Goal: Task Accomplishment & Management: Complete application form

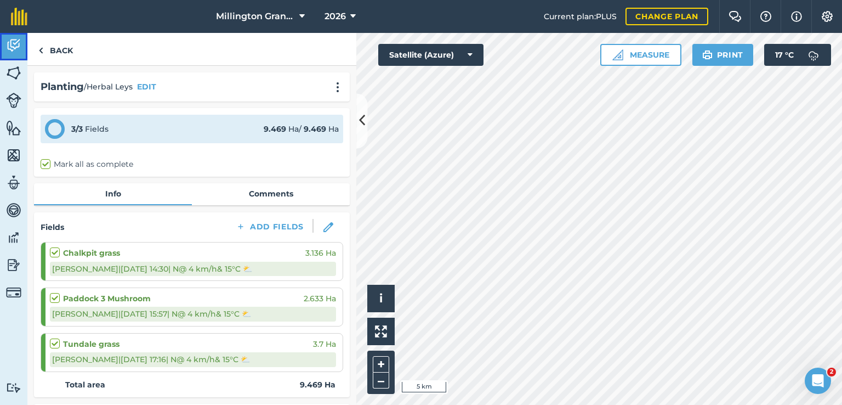
click at [15, 38] on img at bounding box center [13, 45] width 15 height 16
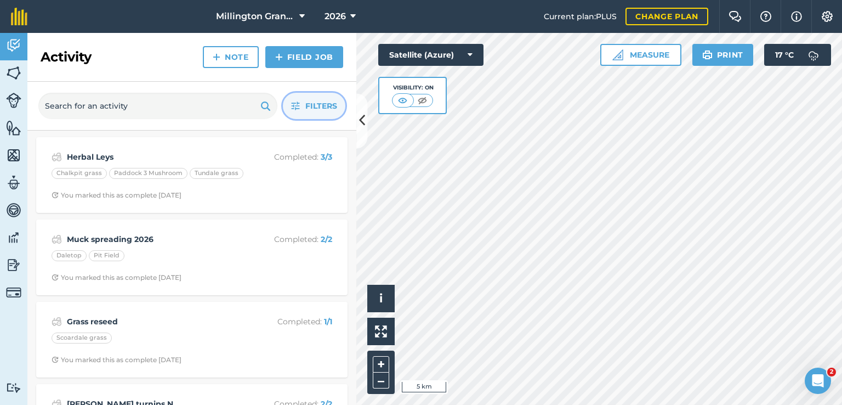
click at [311, 110] on span "Filters" at bounding box center [321, 106] width 32 height 12
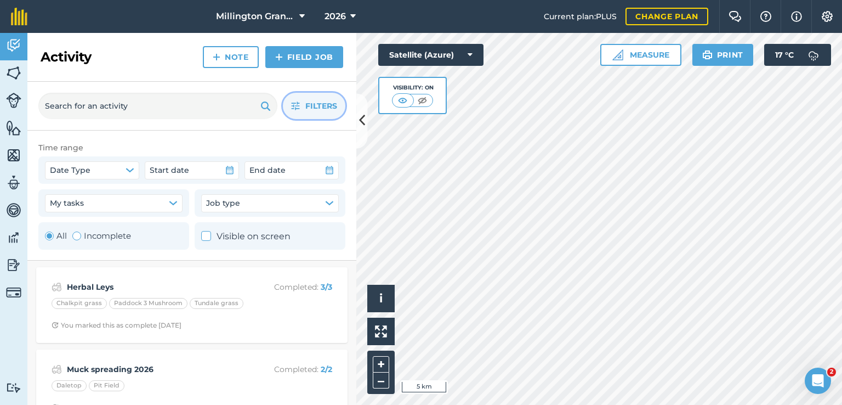
click at [107, 236] on label "Incomplete" at bounding box center [101, 235] width 59 height 13
radio input "false"
radio input "true"
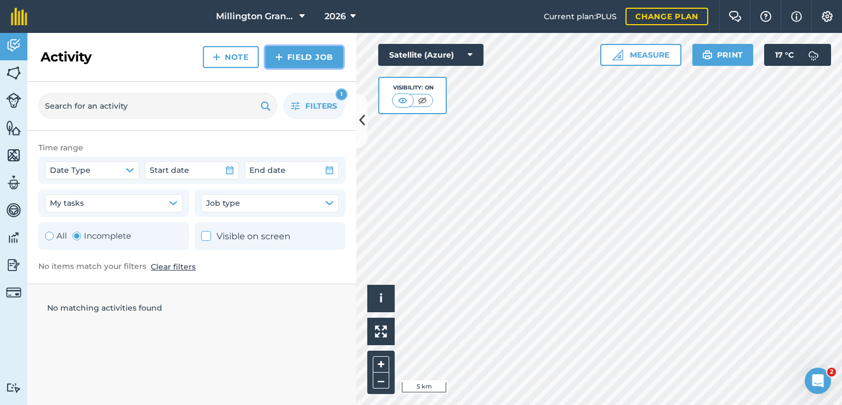
click at [312, 59] on link "Field Job" at bounding box center [304, 57] width 78 height 22
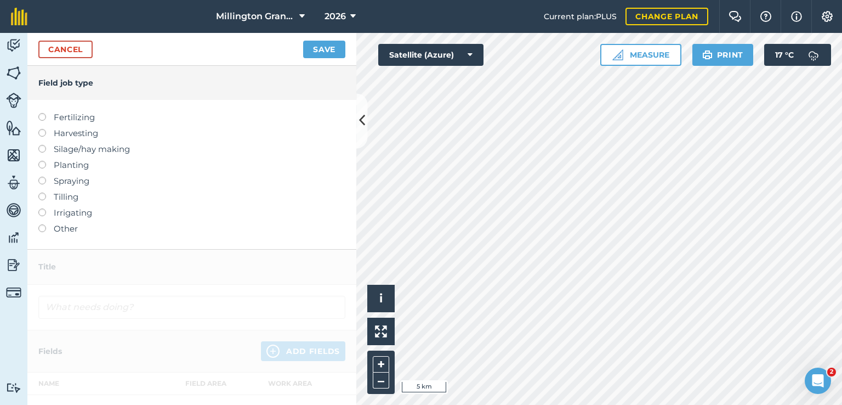
click at [48, 196] on label "Tilling" at bounding box center [191, 196] width 307 height 13
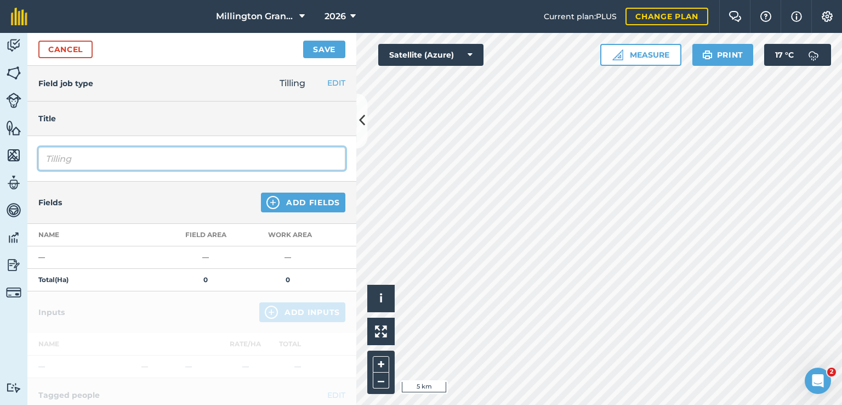
click at [132, 167] on input "Tilling" at bounding box center [191, 158] width 307 height 23
type input "Ploughing 2025/6"
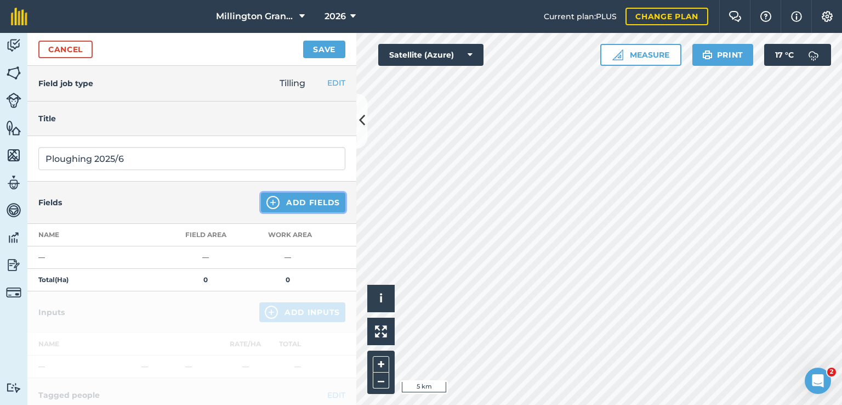
click at [287, 196] on button "Add Fields" at bounding box center [303, 202] width 84 height 20
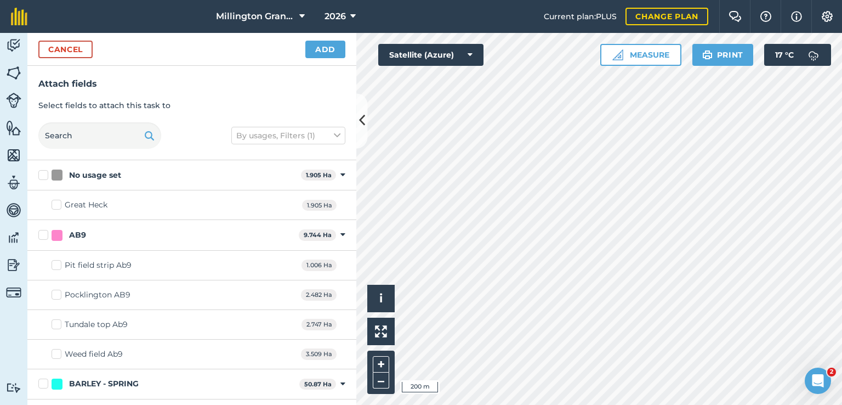
checkbox input "true"
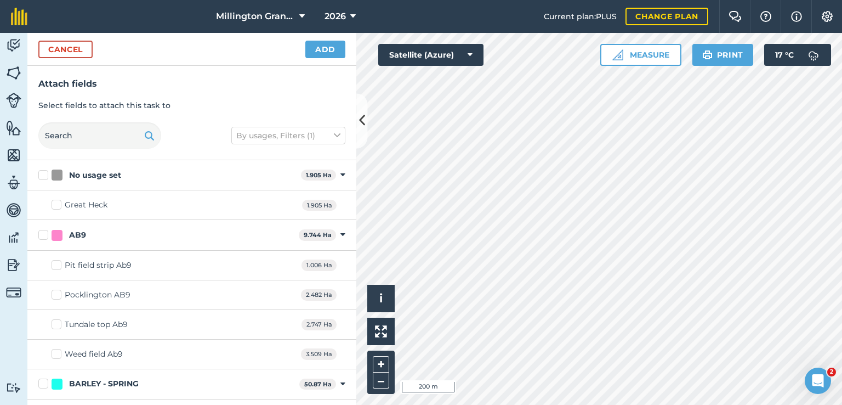
checkbox input "true"
click at [331, 49] on button "Add" at bounding box center [325, 50] width 40 height 18
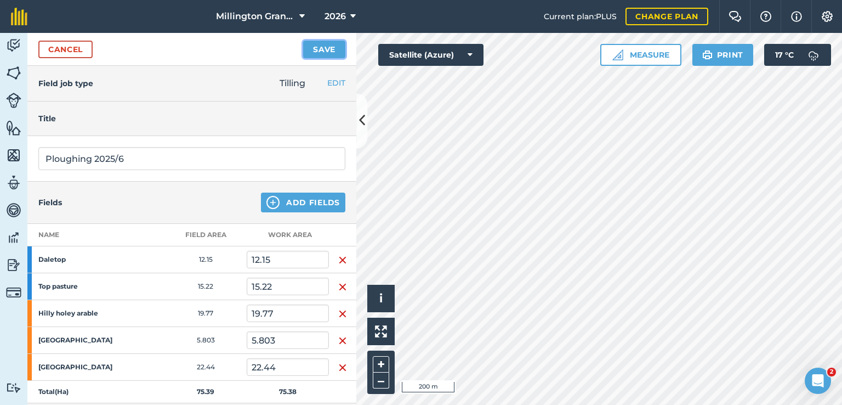
click at [331, 46] on button "Save" at bounding box center [324, 50] width 42 height 18
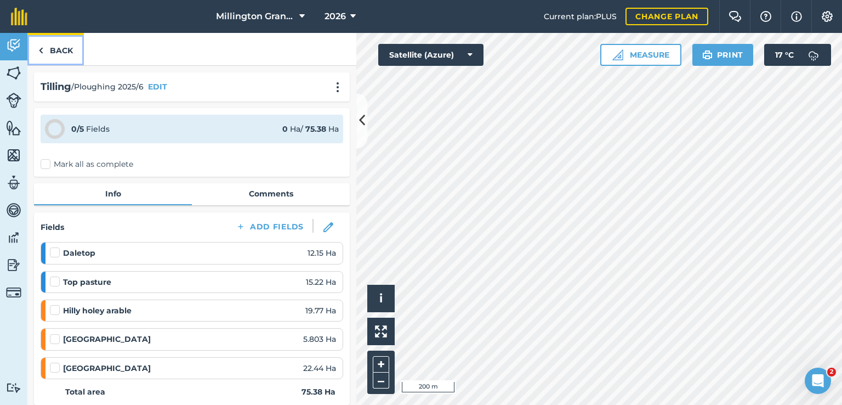
click at [56, 47] on link "Back" at bounding box center [55, 49] width 56 height 32
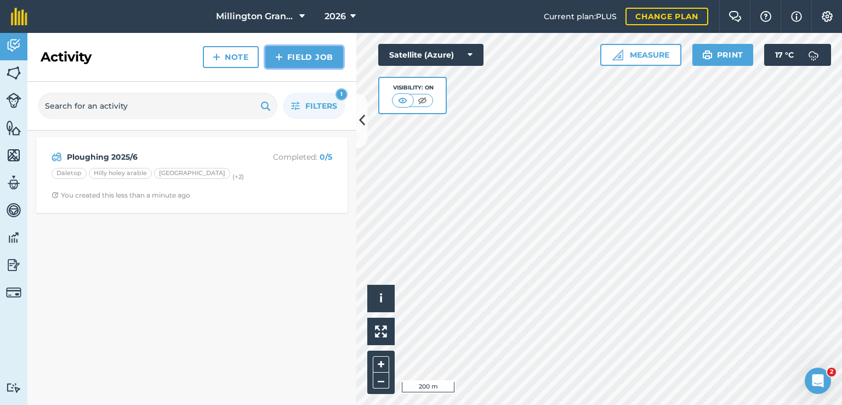
click at [331, 55] on link "Field Job" at bounding box center [304, 57] width 78 height 22
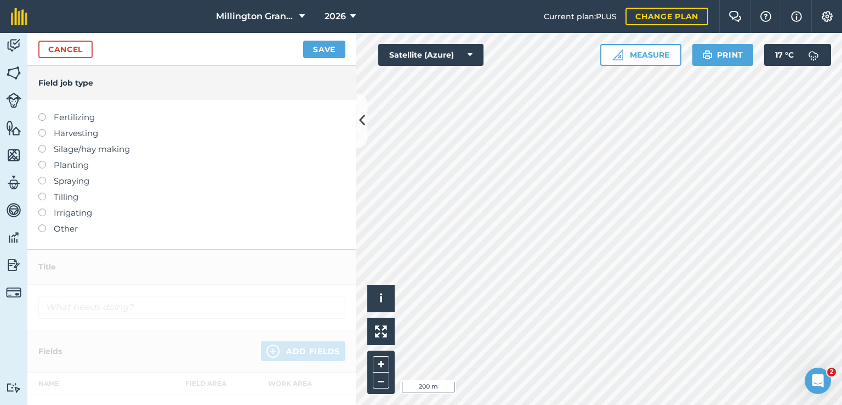
click at [73, 200] on label "Tilling" at bounding box center [191, 196] width 307 height 13
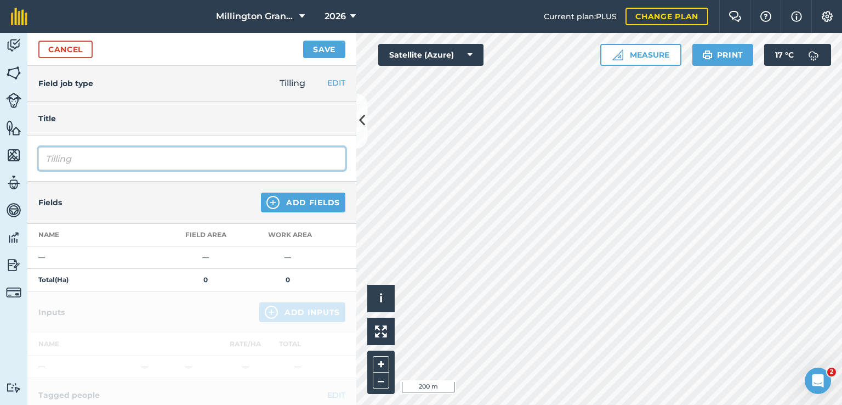
click at [186, 151] on input "Tilling" at bounding box center [191, 158] width 307 height 23
type input "Topdowning"
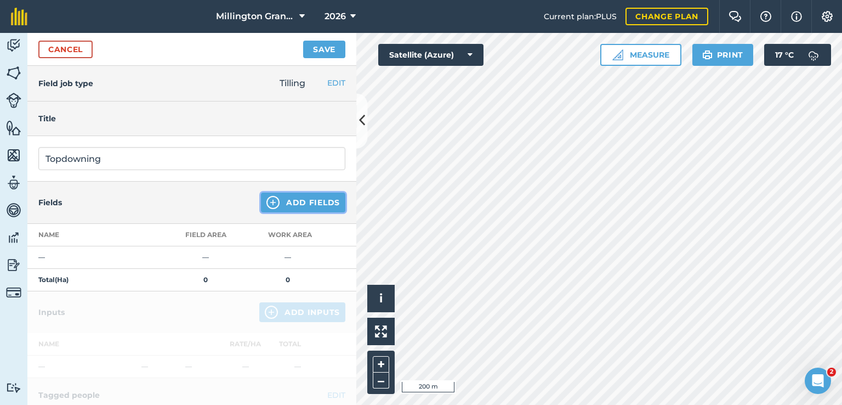
click at [292, 201] on button "Add Fields" at bounding box center [303, 202] width 84 height 20
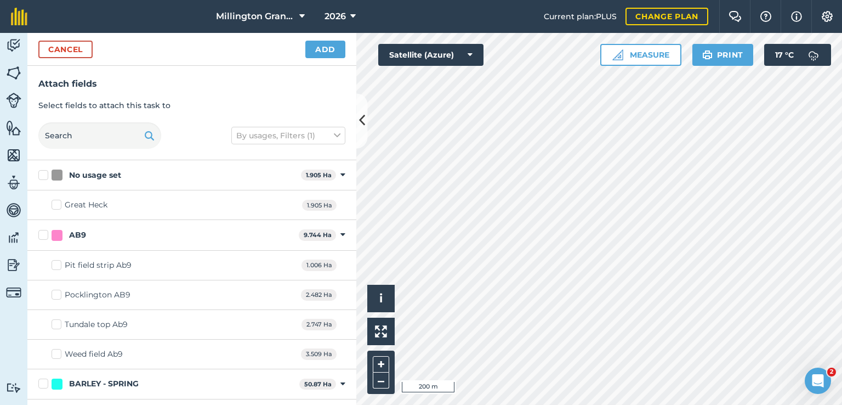
checkbox input "true"
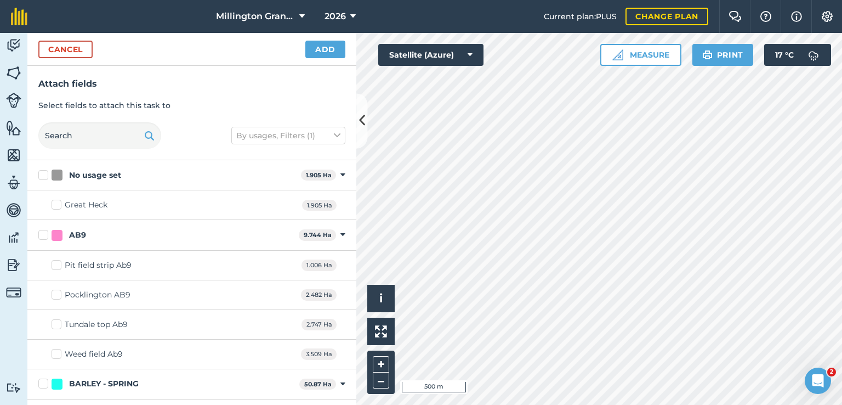
checkbox input "true"
checkbox input "false"
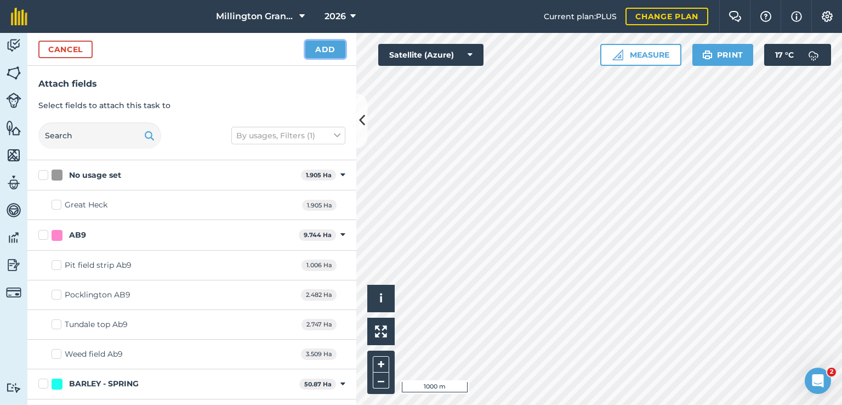
click at [323, 47] on button "Add" at bounding box center [325, 50] width 40 height 18
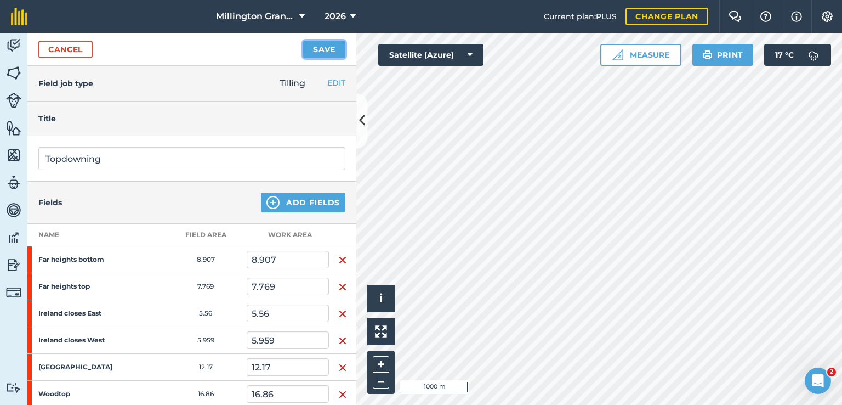
click at [342, 47] on button "Save" at bounding box center [324, 50] width 42 height 18
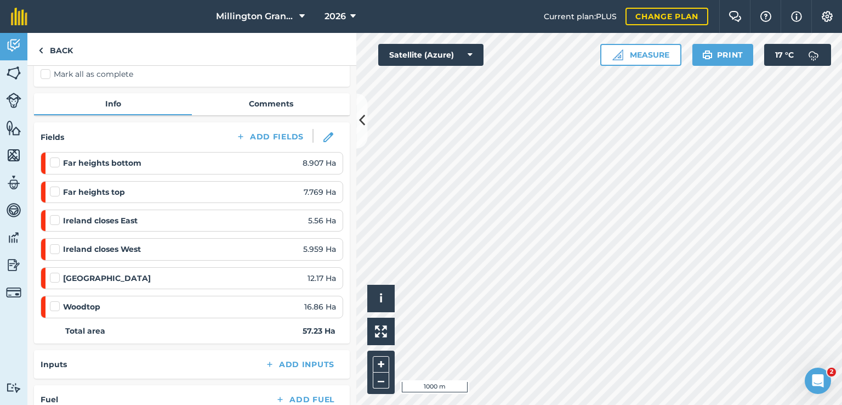
scroll to position [110, 0]
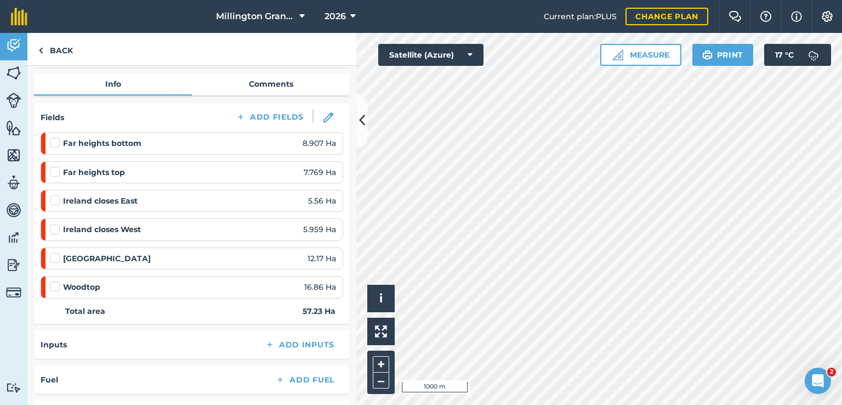
click at [54, 137] on label at bounding box center [56, 137] width 13 height 0
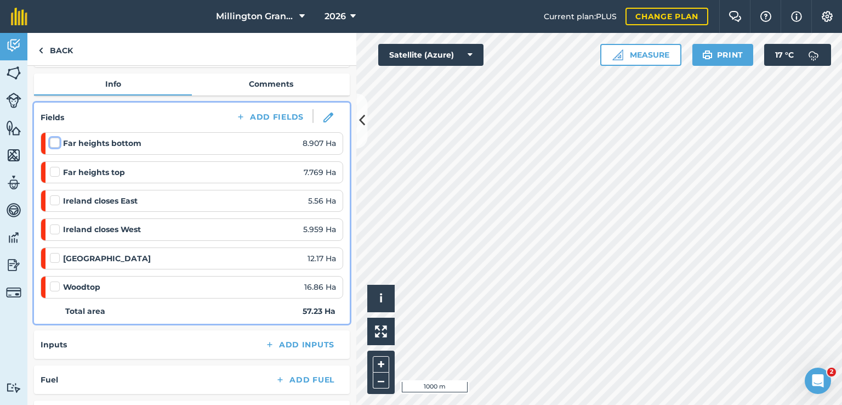
click at [54, 144] on input "checkbox" at bounding box center [53, 140] width 7 height 7
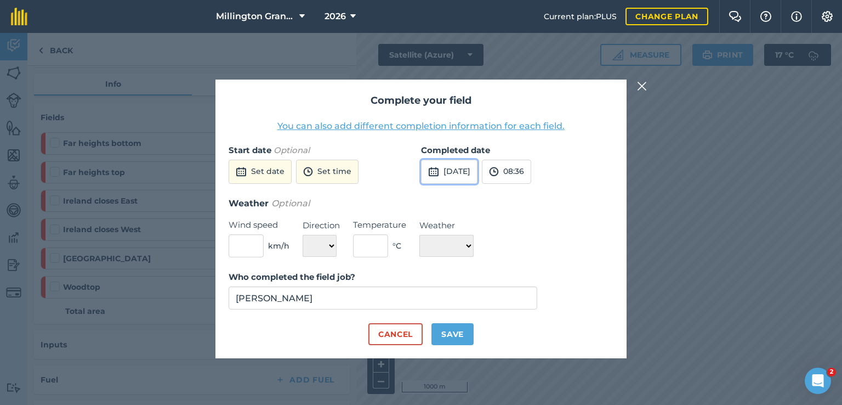
click at [477, 169] on button "[DATE]" at bounding box center [449, 172] width 56 height 24
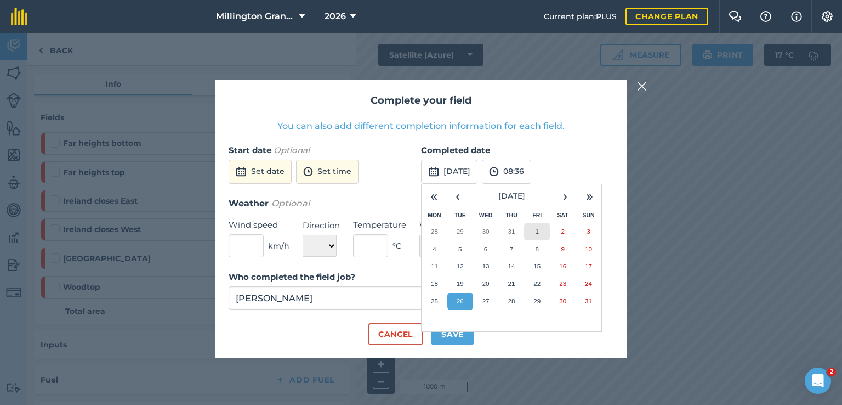
click at [536, 230] on abbr "1" at bounding box center [537, 230] width 3 height 7
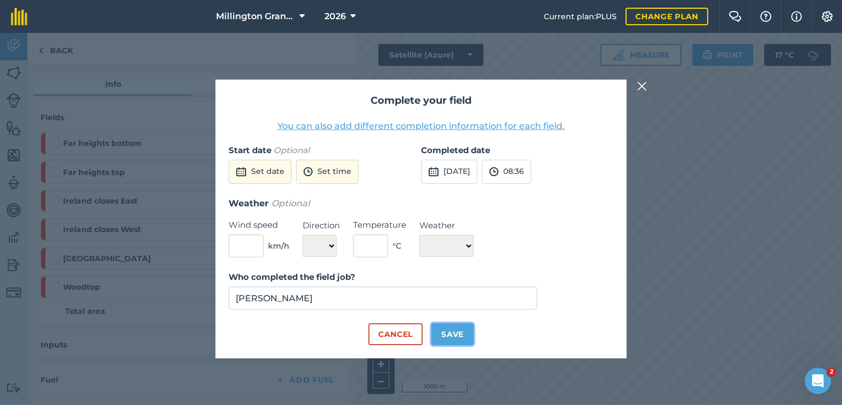
click at [455, 329] on button "Save" at bounding box center [452, 334] width 42 height 22
checkbox input "true"
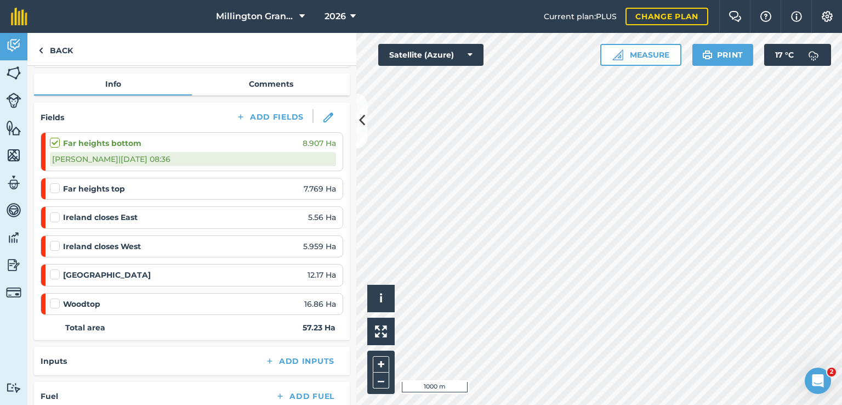
click at [99, 192] on strong "Far heights top" at bounding box center [94, 189] width 62 height 12
click at [99, 190] on strong "Far heights top" at bounding box center [94, 189] width 62 height 12
click at [60, 187] on div at bounding box center [56, 188] width 13 height 11
click at [58, 183] on label at bounding box center [56, 183] width 13 height 0
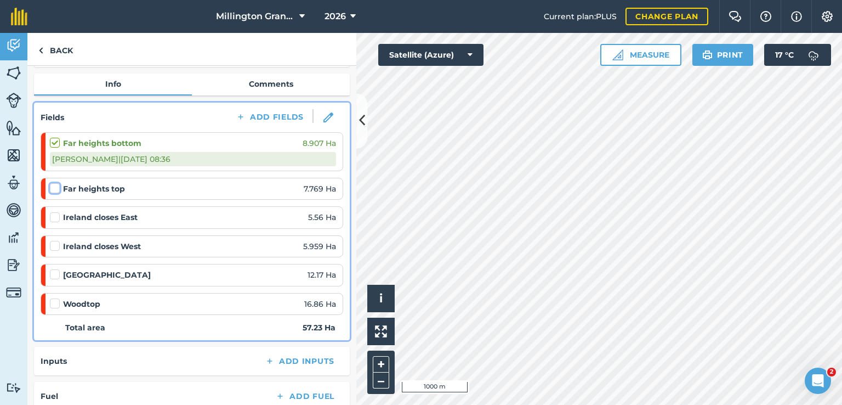
click at [57, 187] on input "checkbox" at bounding box center [53, 186] width 7 height 7
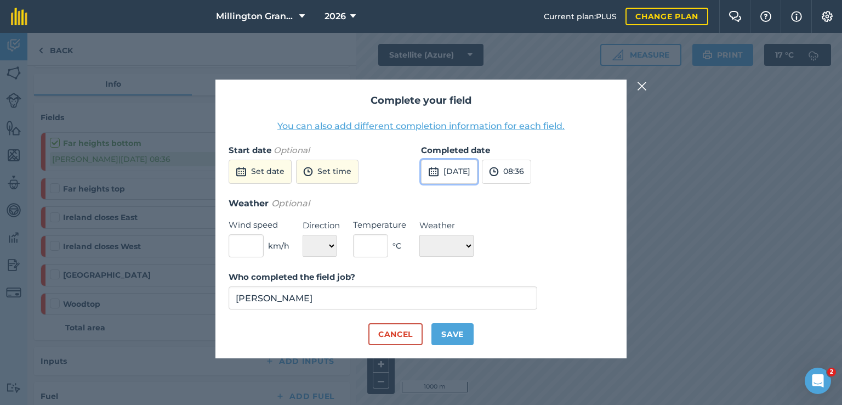
click at [453, 169] on button "[DATE]" at bounding box center [449, 172] width 56 height 24
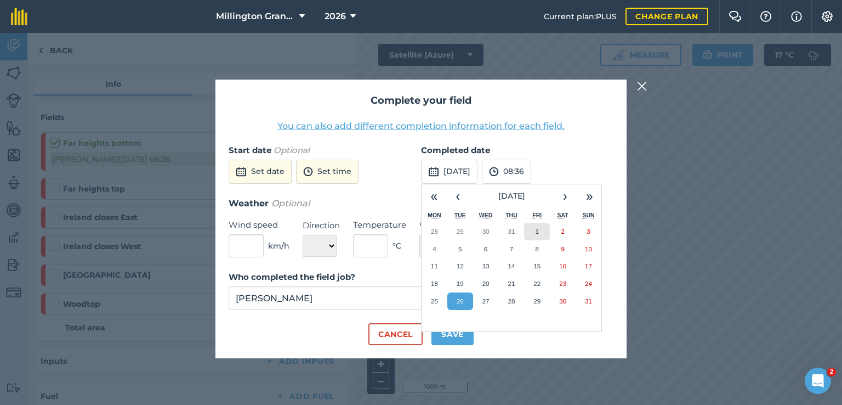
click at [532, 224] on button "1" at bounding box center [537, 232] width 26 height 18
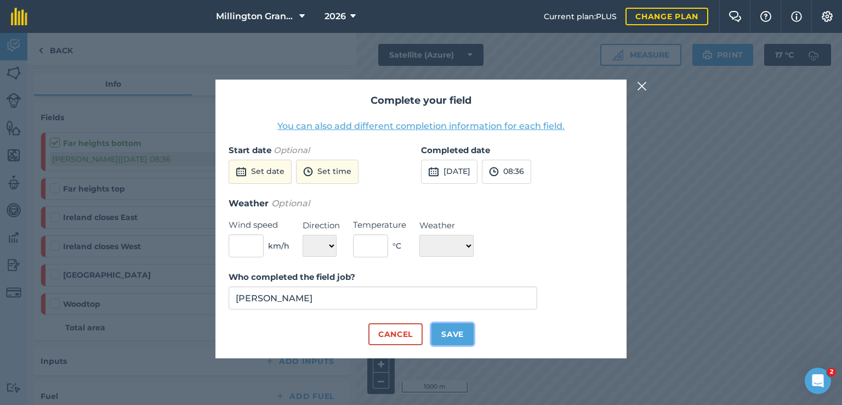
click at [448, 327] on button "Save" at bounding box center [452, 334] width 42 height 22
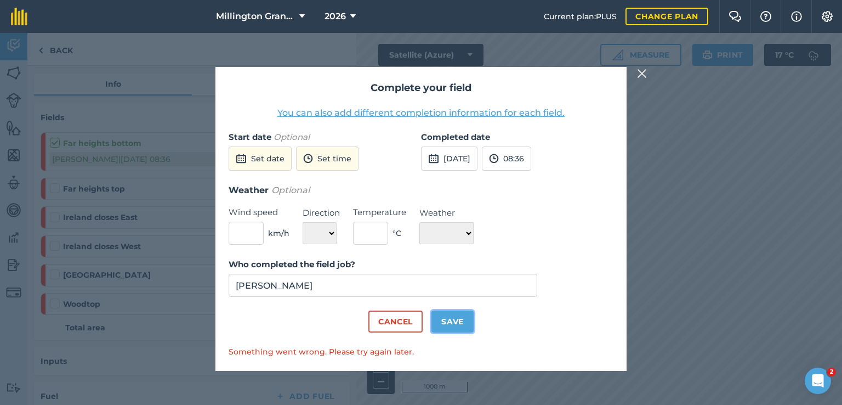
click at [446, 317] on button "Save" at bounding box center [452, 321] width 42 height 22
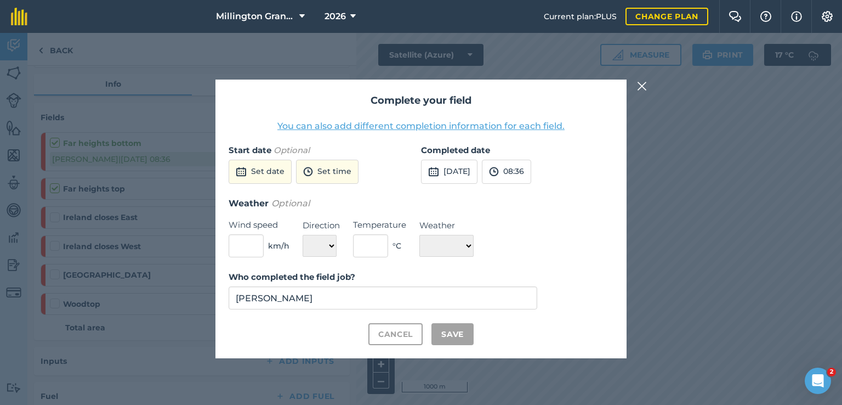
checkbox input "true"
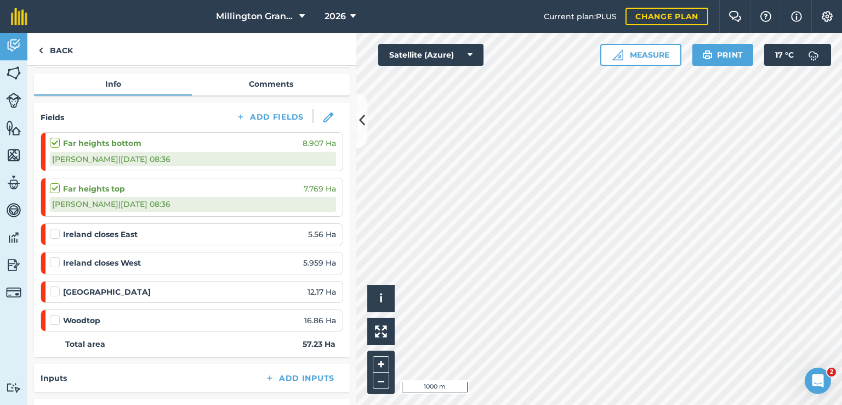
scroll to position [164, 0]
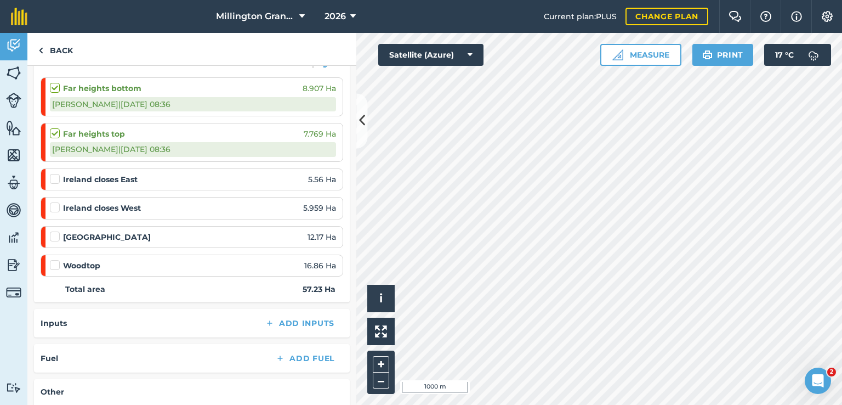
click at [59, 231] on label at bounding box center [56, 231] width 13 height 0
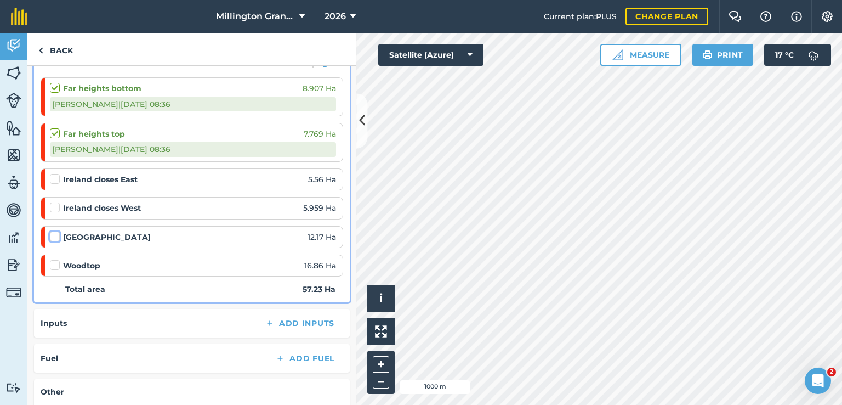
click at [57, 232] on input "checkbox" at bounding box center [53, 234] width 7 height 7
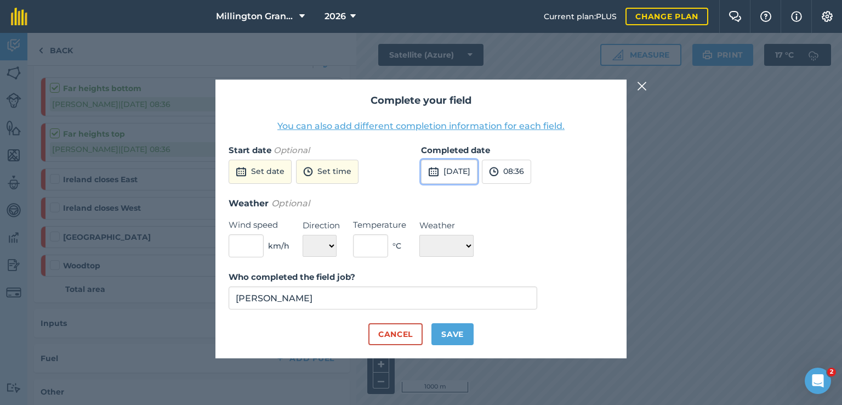
click at [477, 177] on button "[DATE]" at bounding box center [449, 172] width 56 height 24
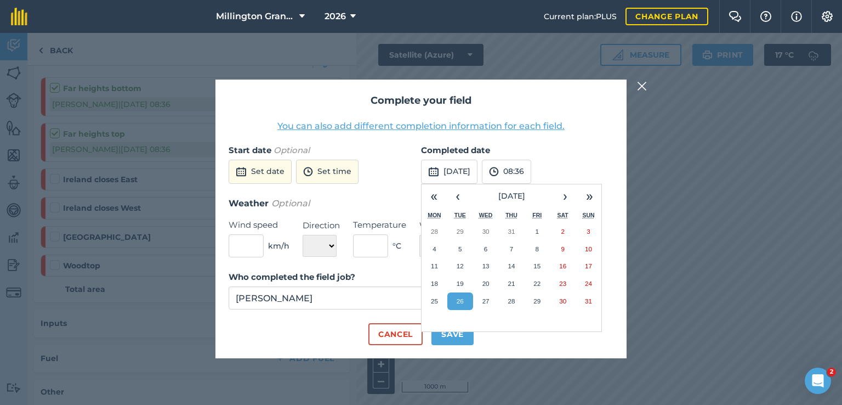
click at [537, 221] on div "Fri" at bounding box center [537, 215] width 26 height 14
click at [534, 229] on button "1" at bounding box center [537, 232] width 26 height 18
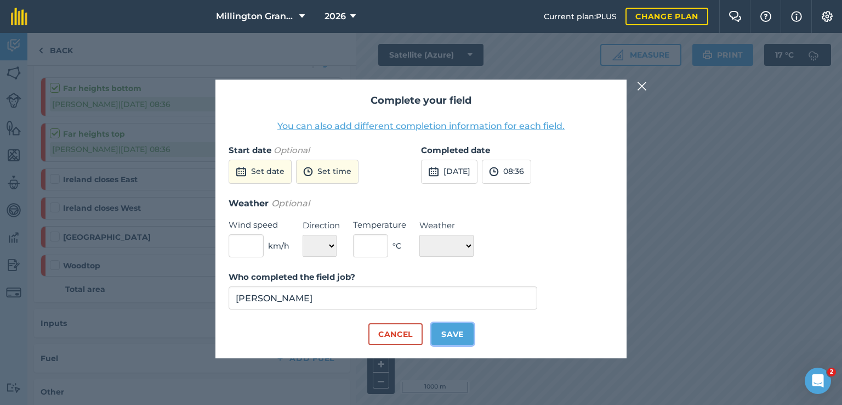
click at [459, 334] on button "Save" at bounding box center [452, 334] width 42 height 22
checkbox input "true"
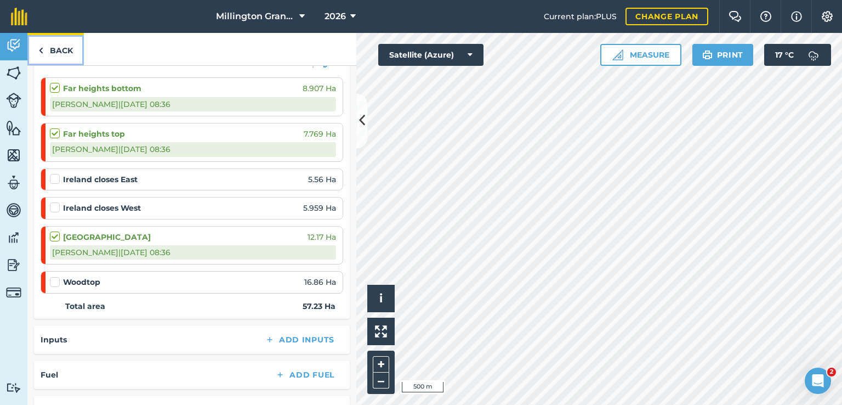
click at [59, 45] on link "Back" at bounding box center [55, 49] width 56 height 32
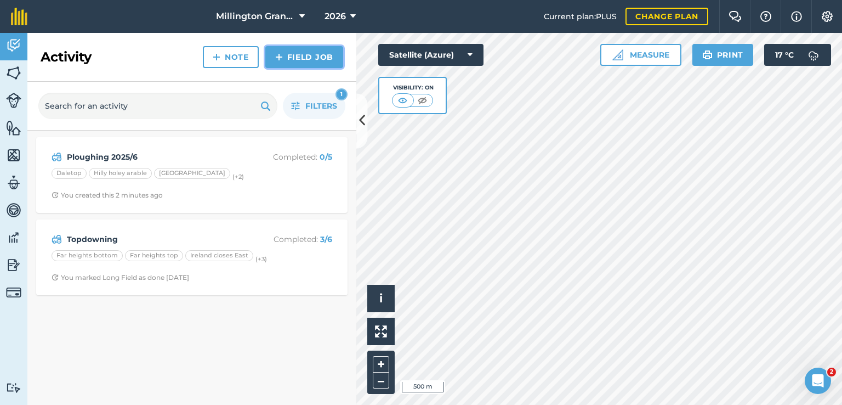
click at [314, 51] on link "Field Job" at bounding box center [304, 57] width 78 height 22
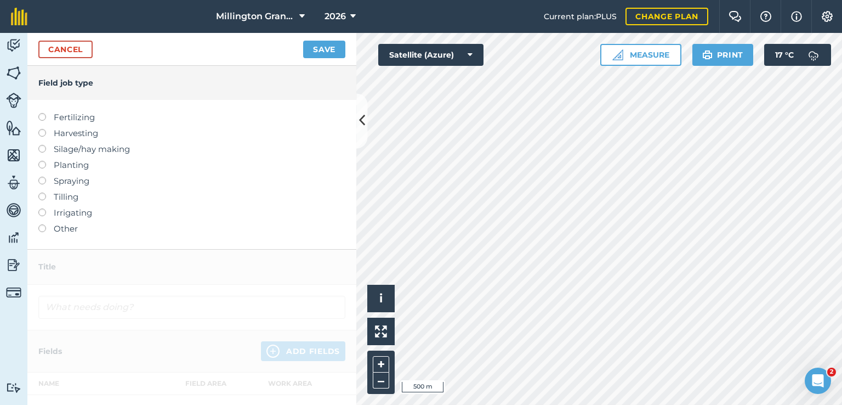
click at [70, 161] on label "Planting" at bounding box center [191, 164] width 307 height 13
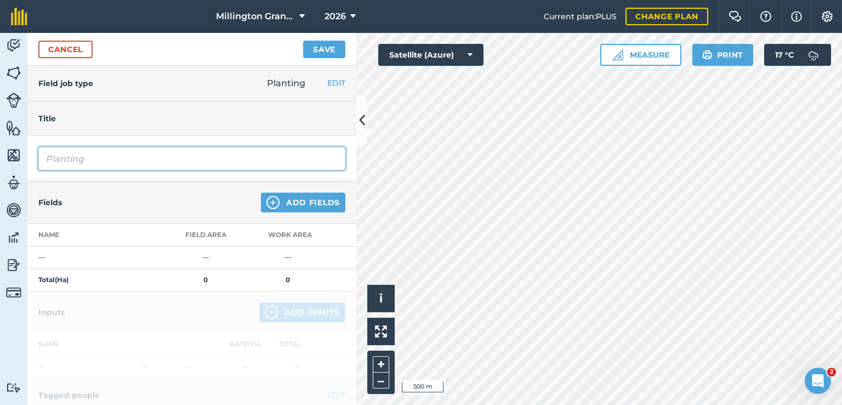
click at [123, 160] on input "Planting" at bounding box center [191, 158] width 307 height 23
type input "First Wheat Typhoon"
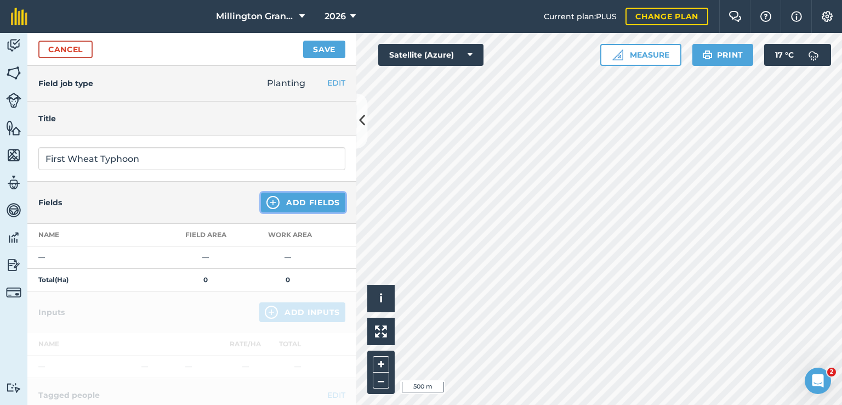
click at [288, 202] on button "Add Fields" at bounding box center [303, 202] width 84 height 20
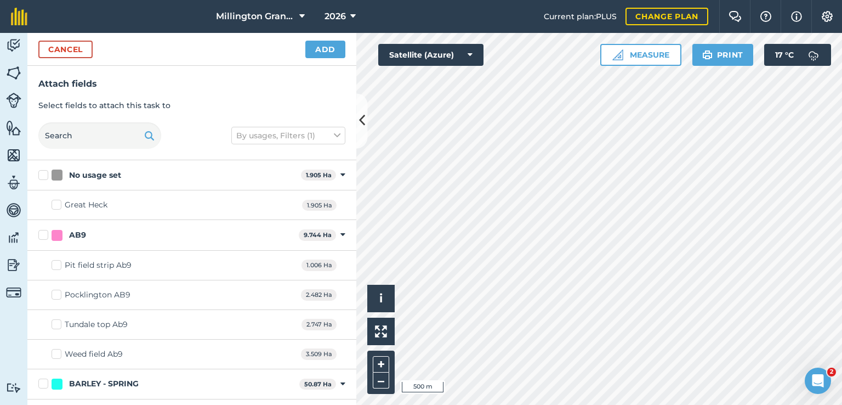
checkbox input "true"
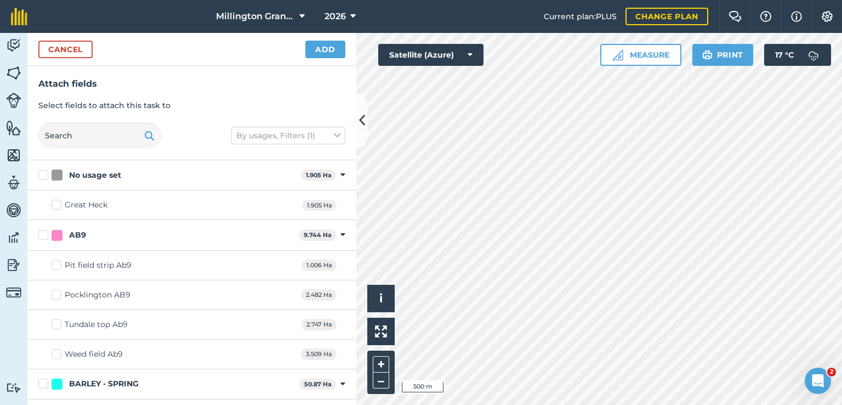
checkbox input "true"
click at [329, 52] on button "Add" at bounding box center [325, 50] width 40 height 18
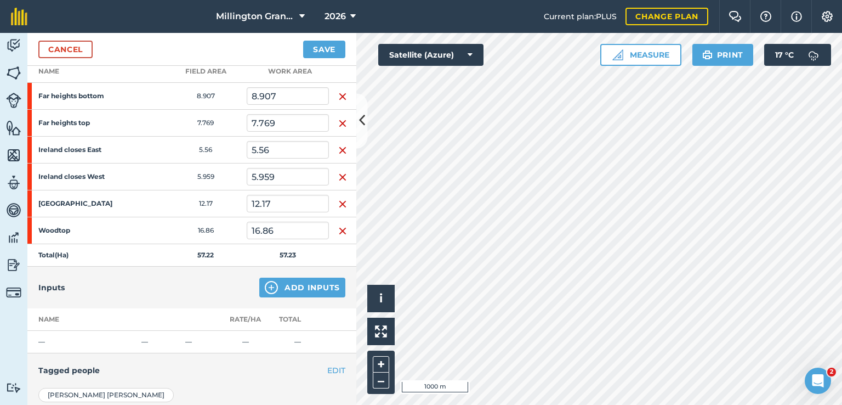
scroll to position [164, 0]
click at [316, 52] on button "Save" at bounding box center [324, 50] width 42 height 18
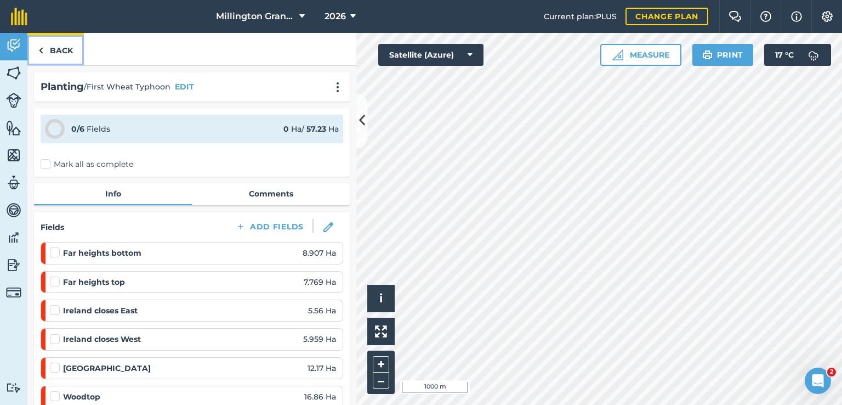
click at [56, 55] on link "Back" at bounding box center [55, 49] width 56 height 32
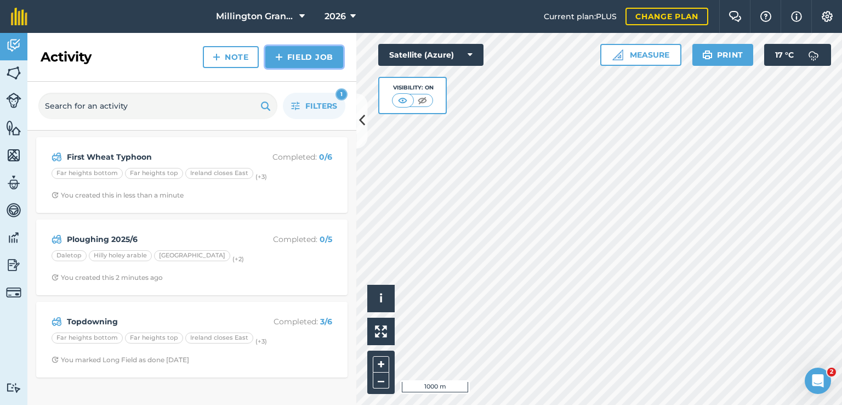
click at [318, 57] on link "Field Job" at bounding box center [304, 57] width 78 height 22
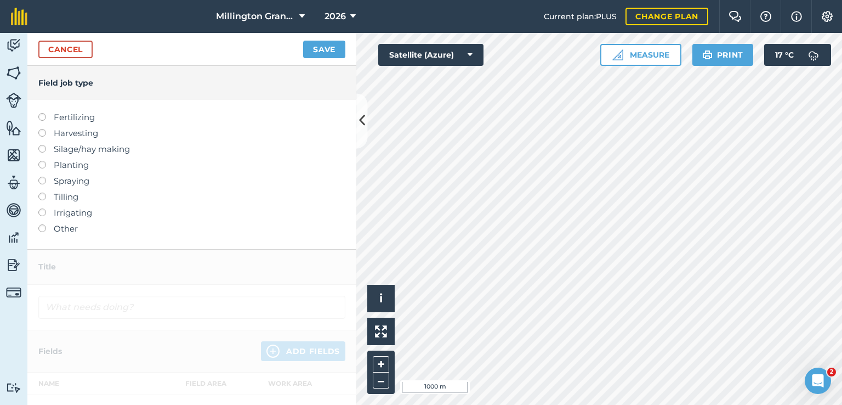
click at [70, 165] on label "Planting" at bounding box center [191, 164] width 307 height 13
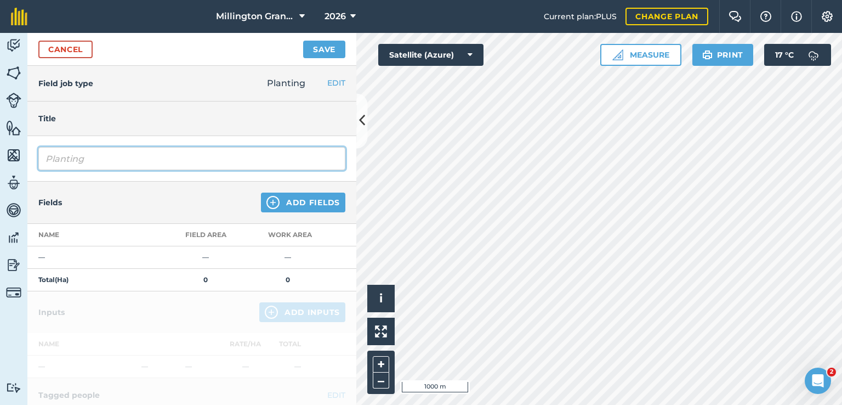
click at [117, 166] on input "Planting" at bounding box center [191, 158] width 307 height 23
type input "Second Wheat Beowulf"
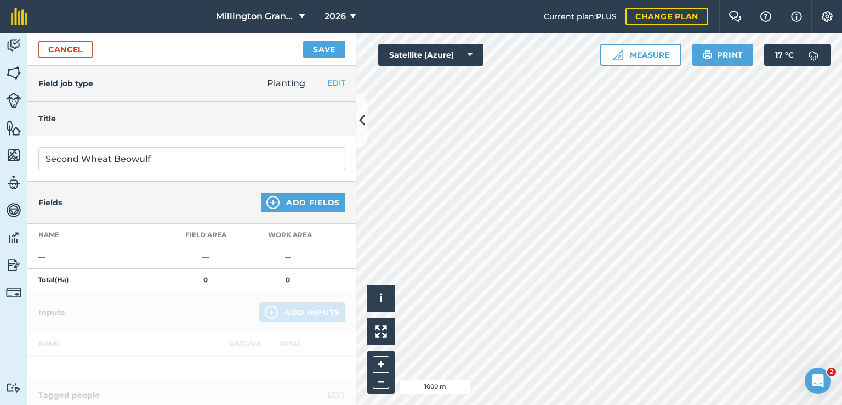
click at [280, 218] on div "Fields Add Fields" at bounding box center [191, 202] width 329 height 42
click at [294, 206] on button "Add Fields" at bounding box center [303, 202] width 84 height 20
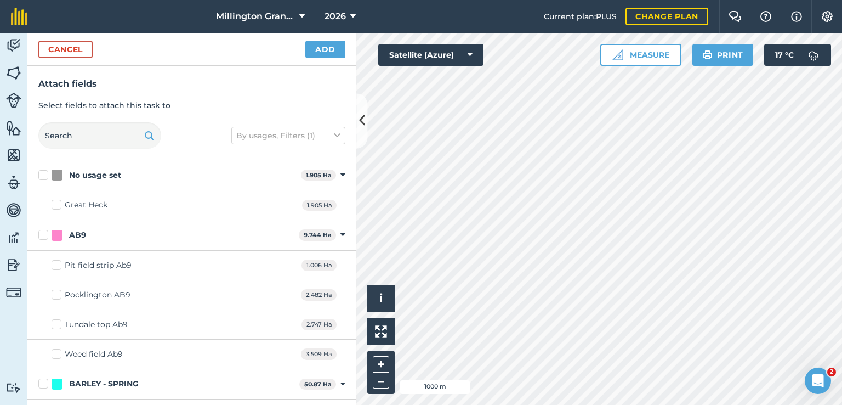
checkbox input "true"
click at [322, 50] on button "Add" at bounding box center [325, 50] width 40 height 18
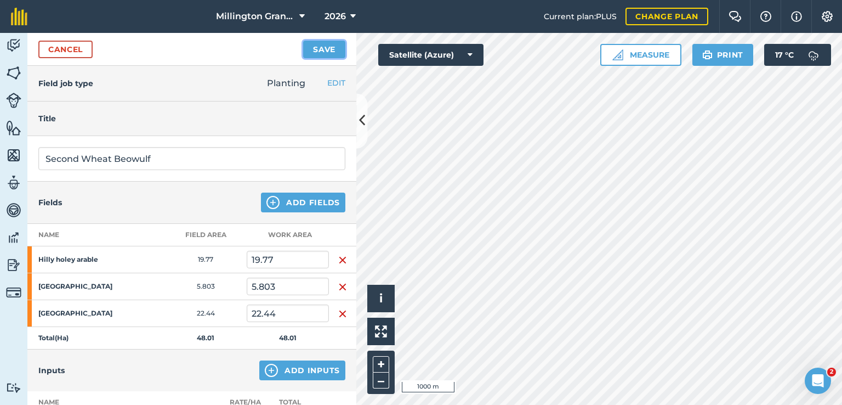
click at [320, 53] on button "Save" at bounding box center [324, 50] width 42 height 18
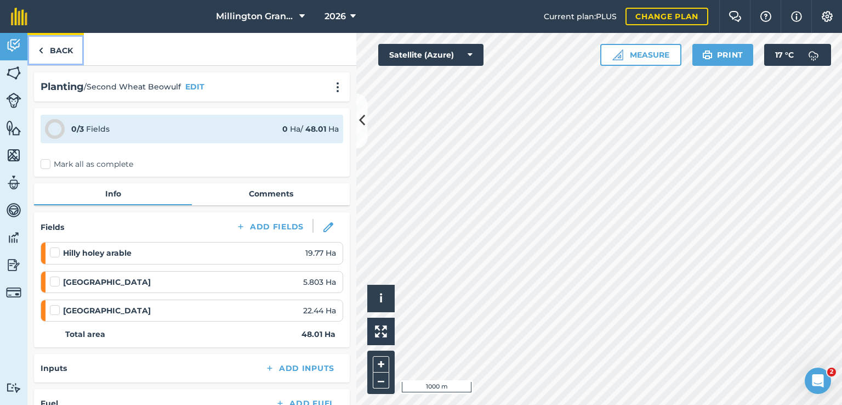
click at [69, 43] on link "Back" at bounding box center [55, 49] width 56 height 32
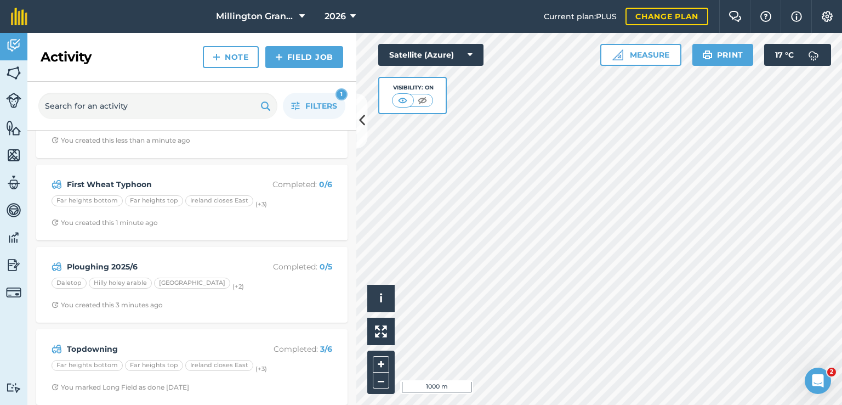
scroll to position [60, 0]
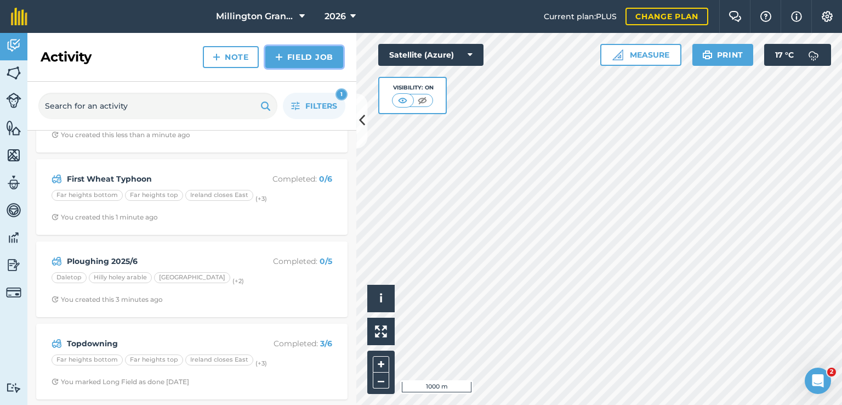
click at [310, 58] on link "Field Job" at bounding box center [304, 57] width 78 height 22
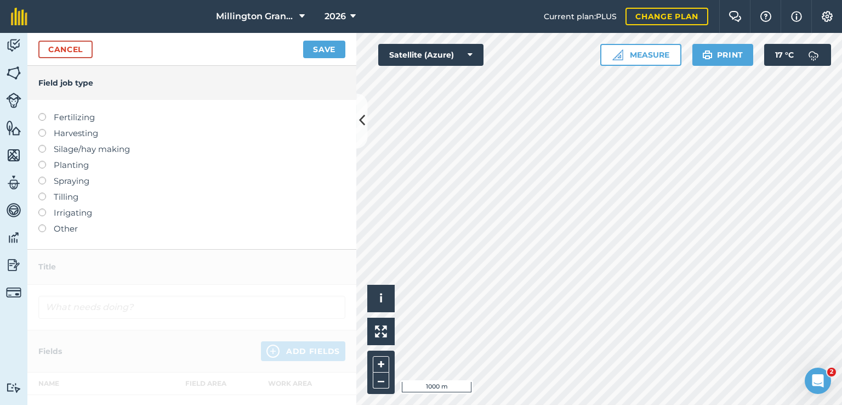
click at [62, 200] on label "Tilling" at bounding box center [191, 196] width 307 height 13
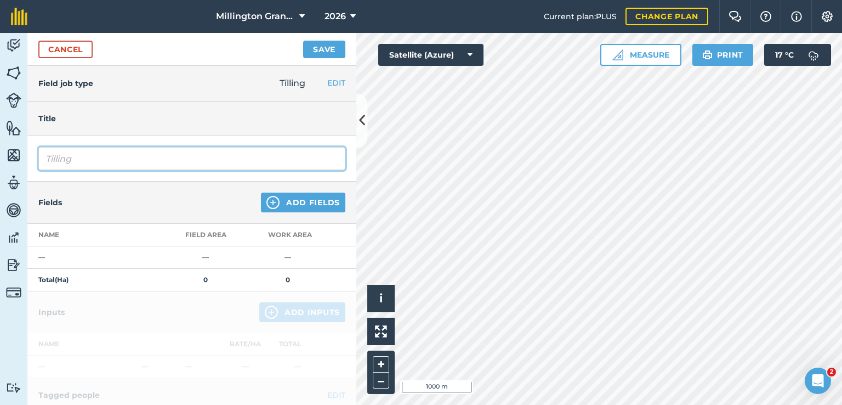
click at [204, 157] on input "Tilling" at bounding box center [191, 158] width 307 height 23
type input "Unipressing"
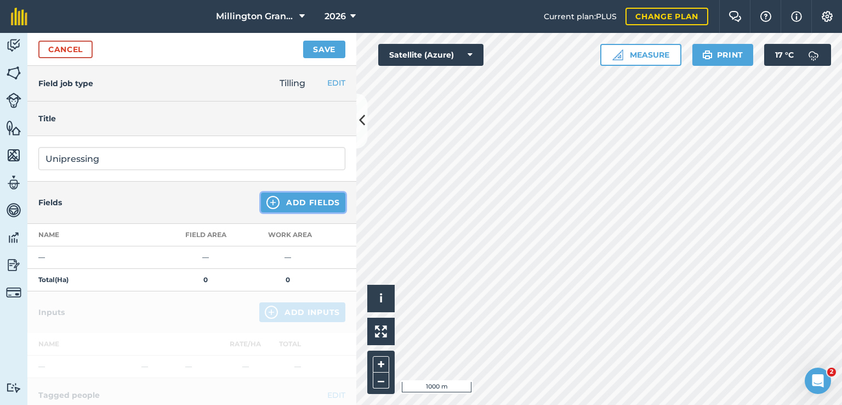
click at [307, 202] on button "Add Fields" at bounding box center [303, 202] width 84 height 20
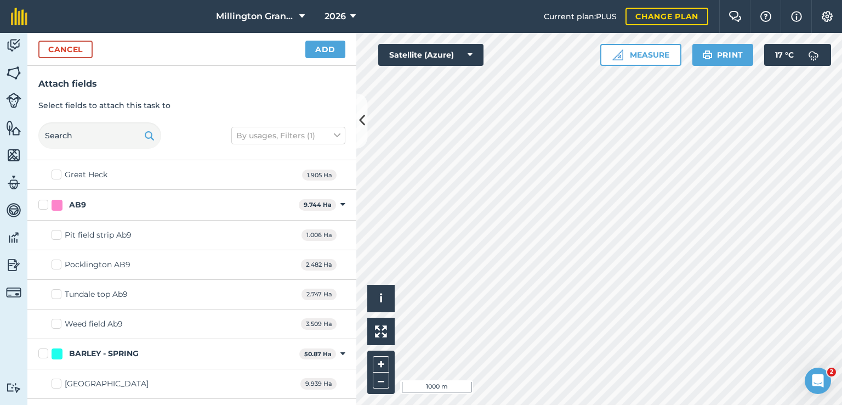
scroll to position [110, 0]
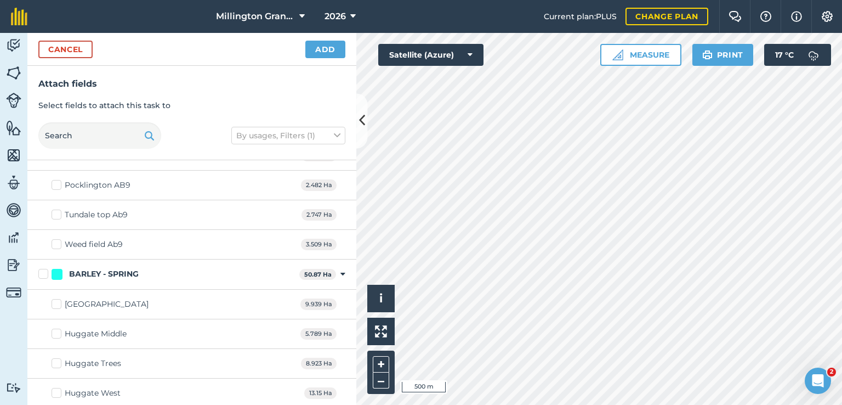
checkbox input "true"
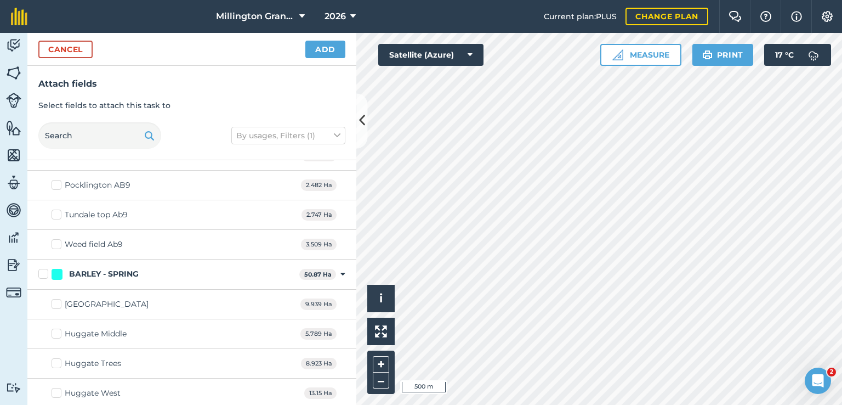
checkbox input "true"
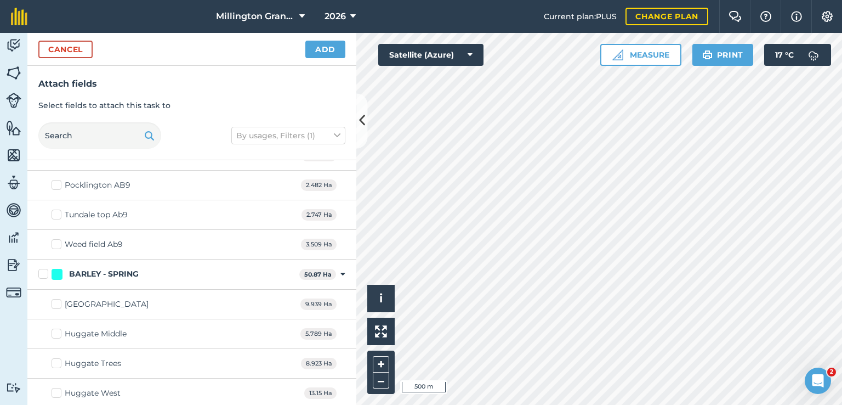
checkbox input "true"
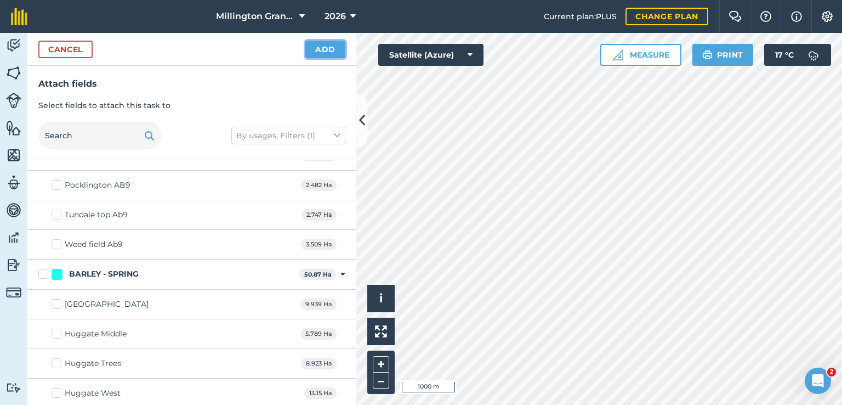
click at [333, 50] on button "Add" at bounding box center [325, 50] width 40 height 18
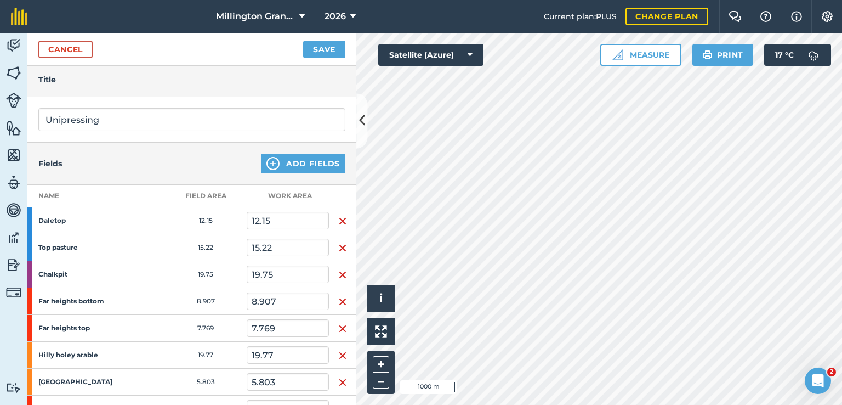
scroll to position [219, 0]
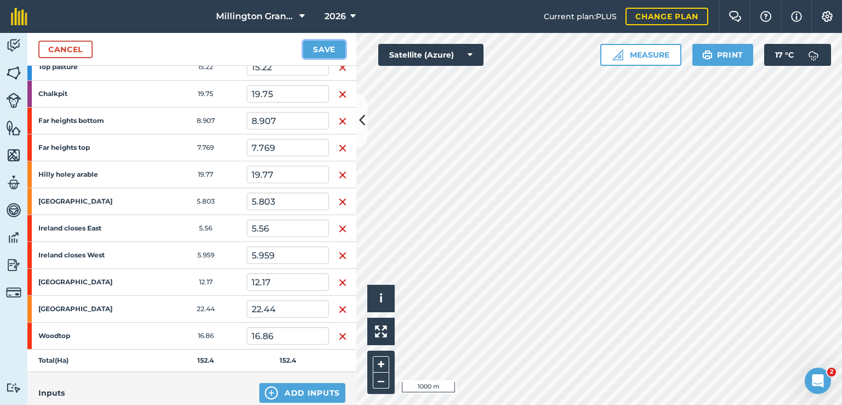
click at [318, 56] on button "Save" at bounding box center [324, 50] width 42 height 18
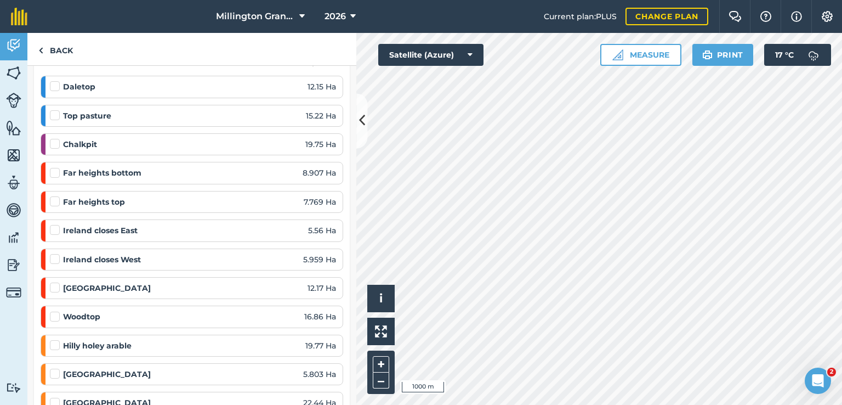
scroll to position [55, 0]
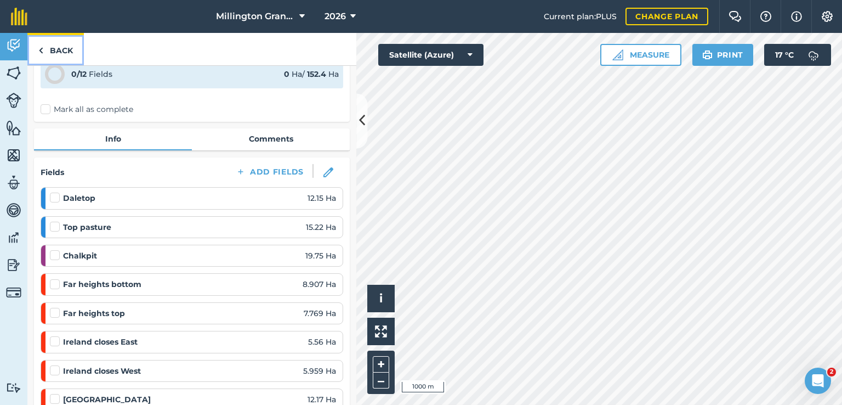
click at [70, 45] on link "Back" at bounding box center [55, 49] width 56 height 32
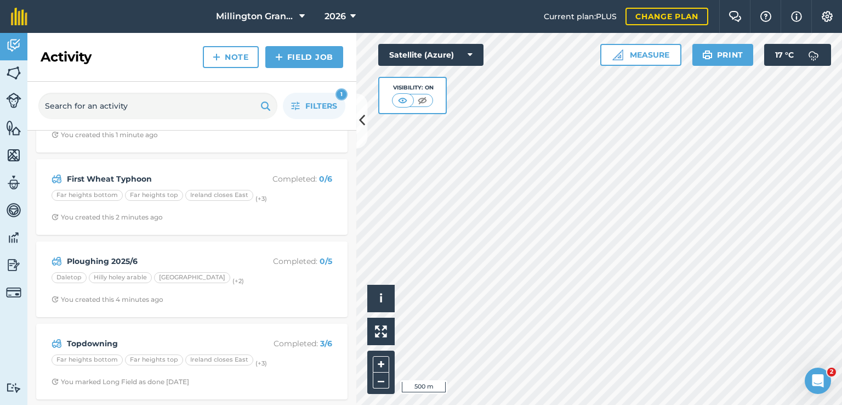
scroll to position [88, 0]
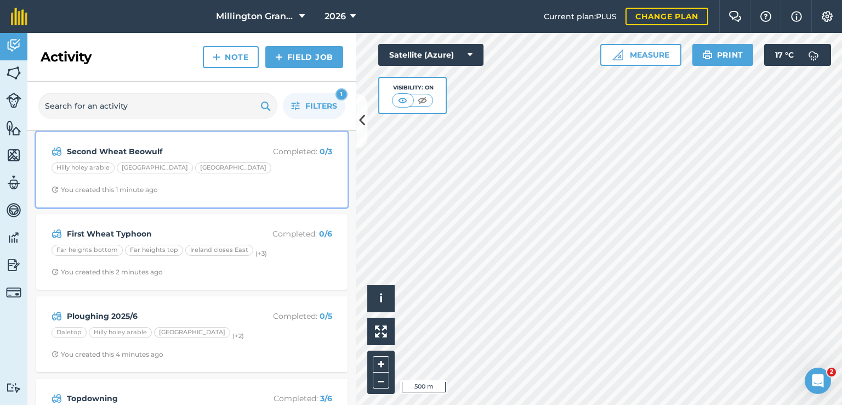
click at [262, 173] on div "Hilly holey arable Huggate [GEOGRAPHIC_DATA]" at bounding box center [192, 169] width 281 height 14
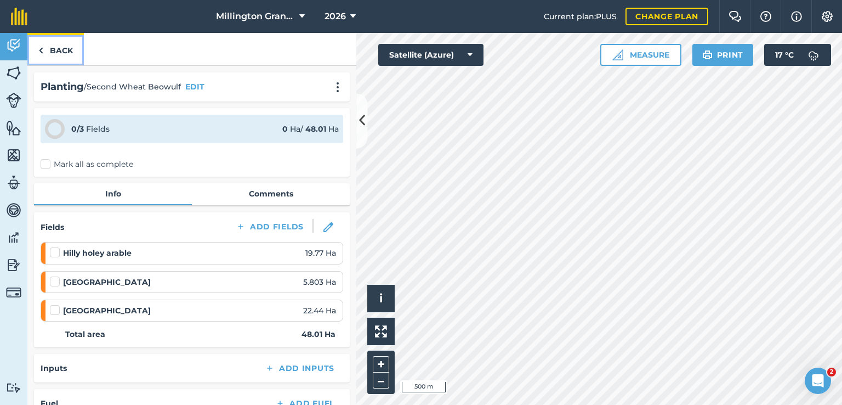
click at [76, 50] on link "Back" at bounding box center [55, 49] width 56 height 32
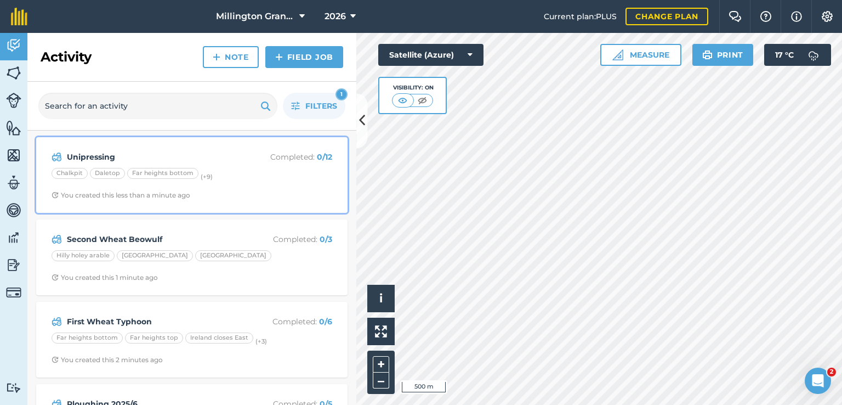
click at [259, 186] on div "Unipressing Completed : 0 / 12 Chalkpit Daletop Far heights bottom (+ 9 ) You c…" at bounding box center [192, 175] width 298 height 62
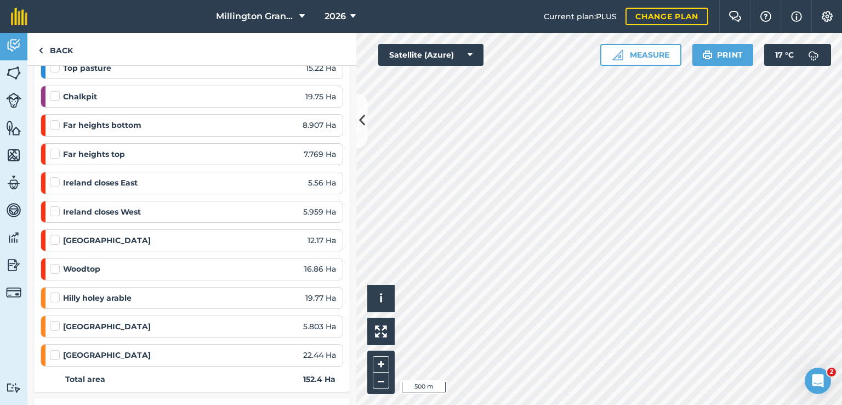
scroll to position [274, 0]
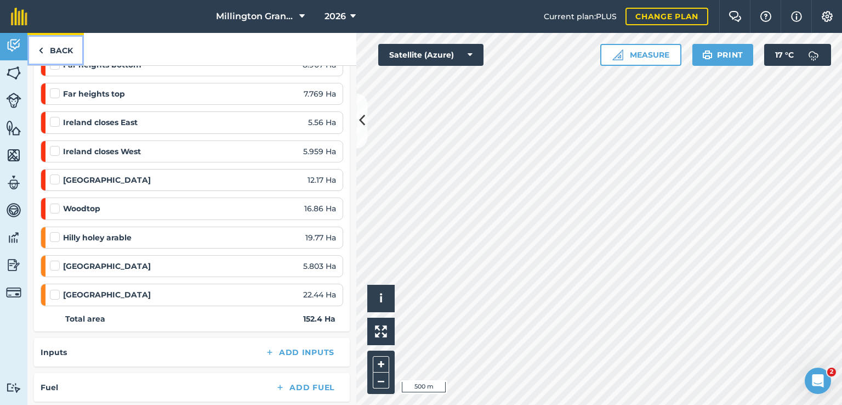
click at [66, 43] on link "Back" at bounding box center [55, 49] width 56 height 32
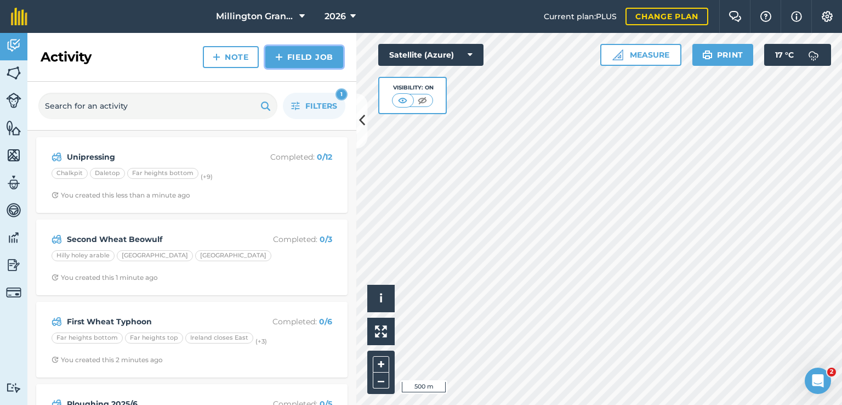
click at [303, 58] on link "Field Job" at bounding box center [304, 57] width 78 height 22
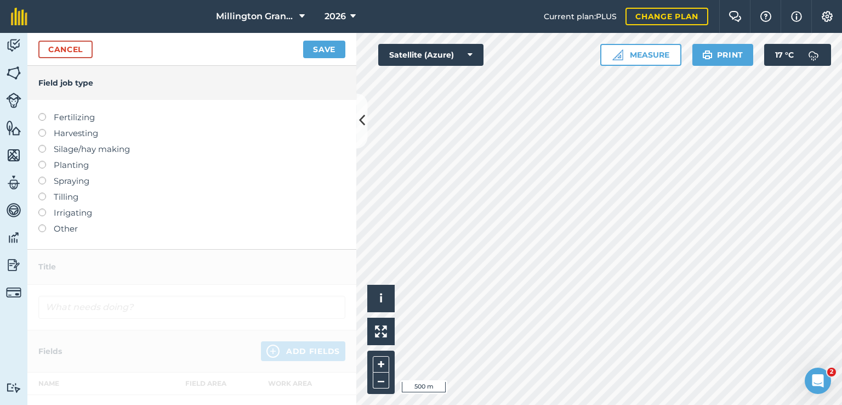
click at [77, 167] on label "Planting" at bounding box center [191, 164] width 307 height 13
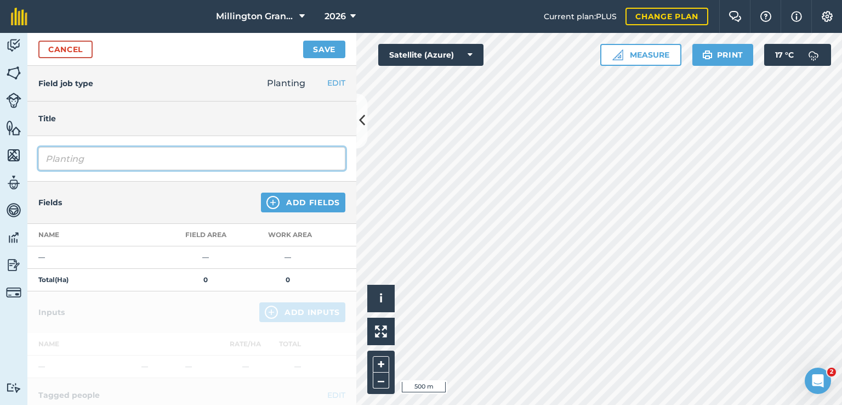
click at [162, 161] on input "Planting" at bounding box center [191, 158] width 307 height 23
type input "Grass drilling"
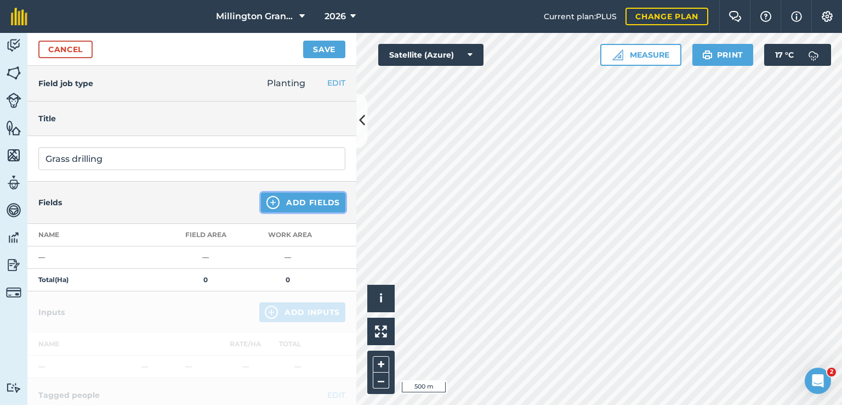
click at [302, 197] on button "Add Fields" at bounding box center [303, 202] width 84 height 20
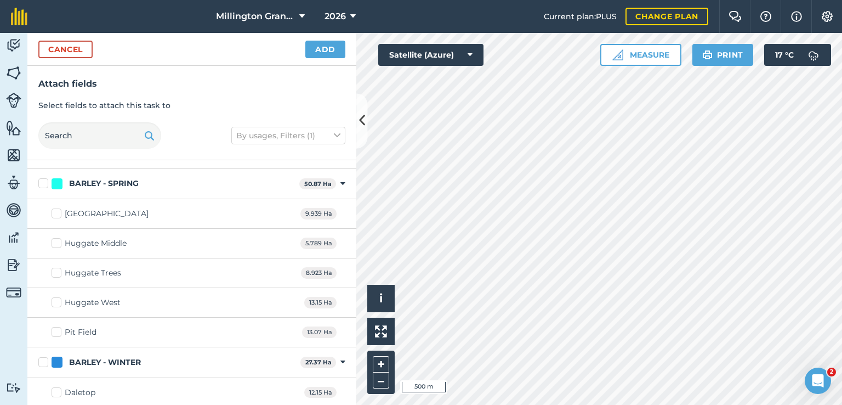
scroll to position [219, 0]
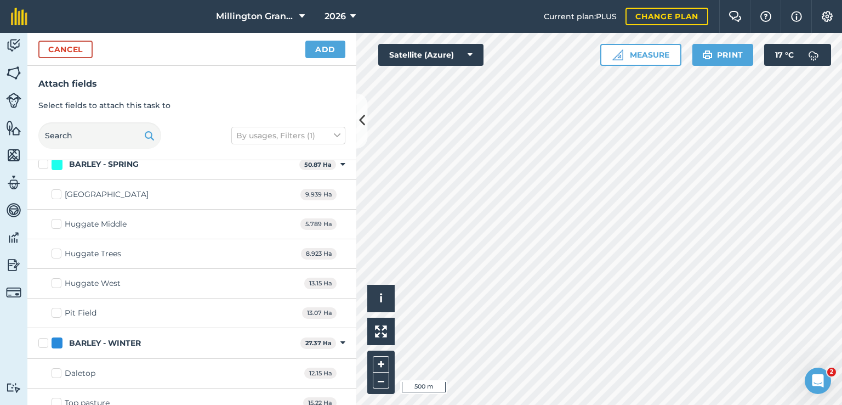
checkbox input "true"
click at [320, 46] on button "Add" at bounding box center [325, 50] width 40 height 18
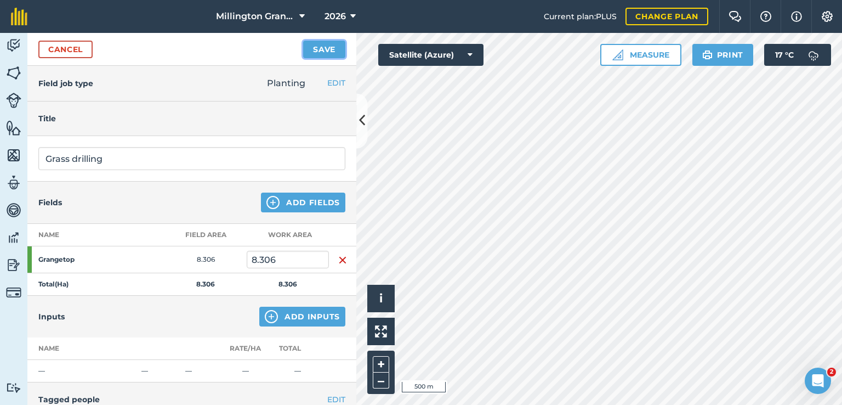
click at [314, 47] on button "Save" at bounding box center [324, 50] width 42 height 18
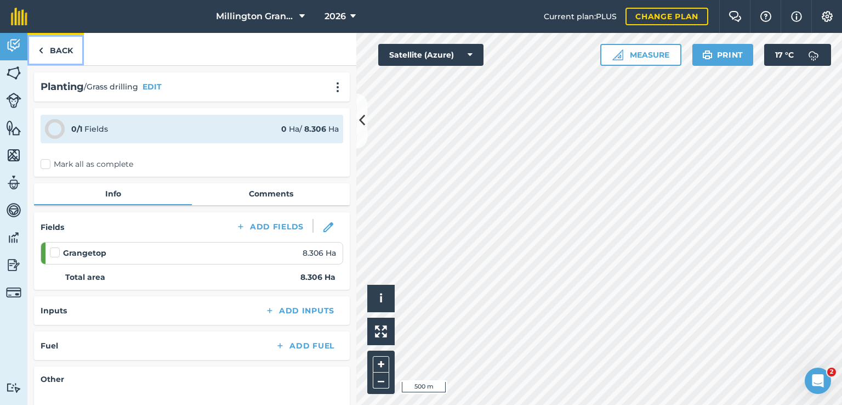
click at [70, 57] on link "Back" at bounding box center [55, 49] width 56 height 32
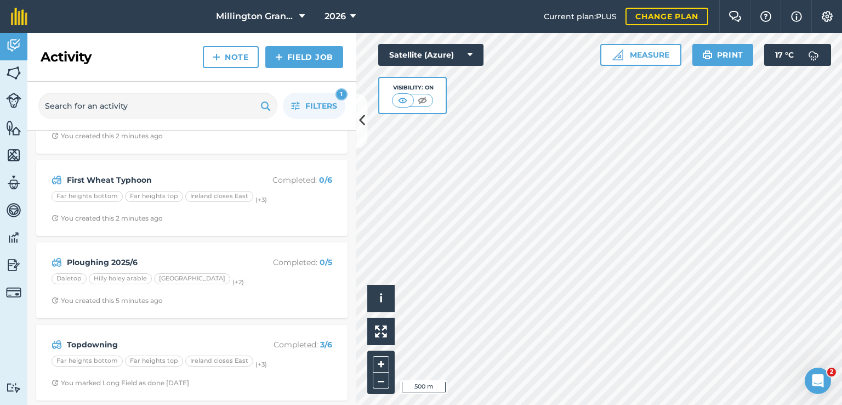
scroll to position [224, 0]
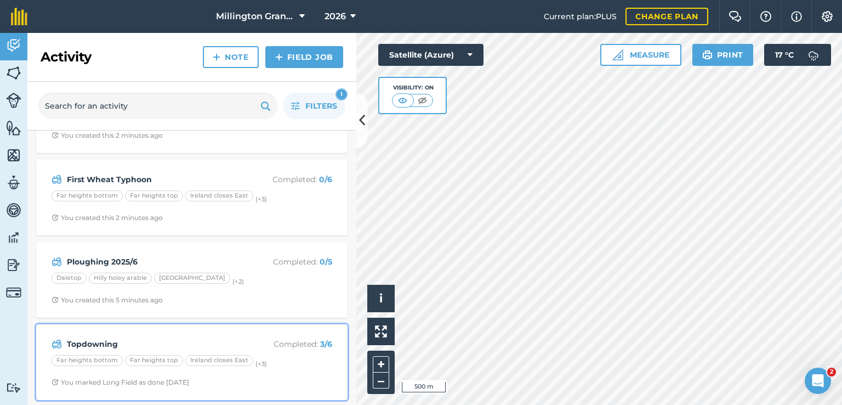
click at [242, 337] on div "Topdowning Completed : 3 / 6" at bounding box center [192, 343] width 281 height 13
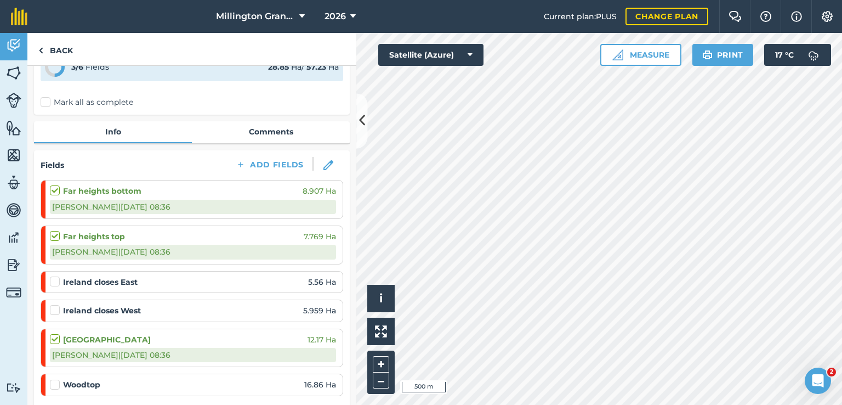
scroll to position [55, 0]
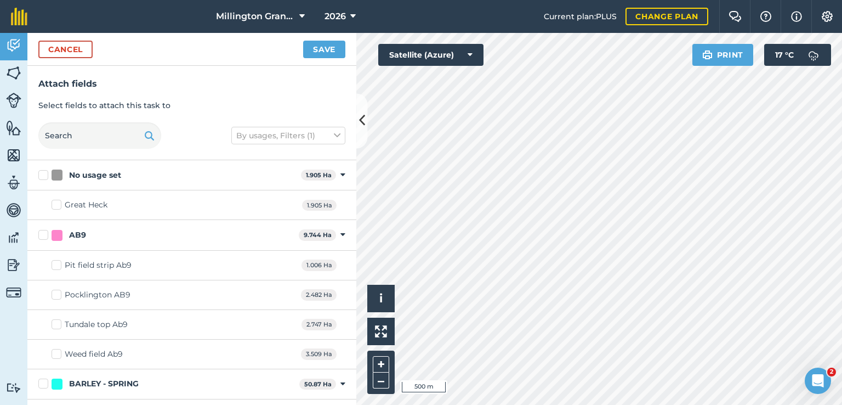
checkbox input "true"
click at [327, 49] on button "Save" at bounding box center [324, 50] width 42 height 18
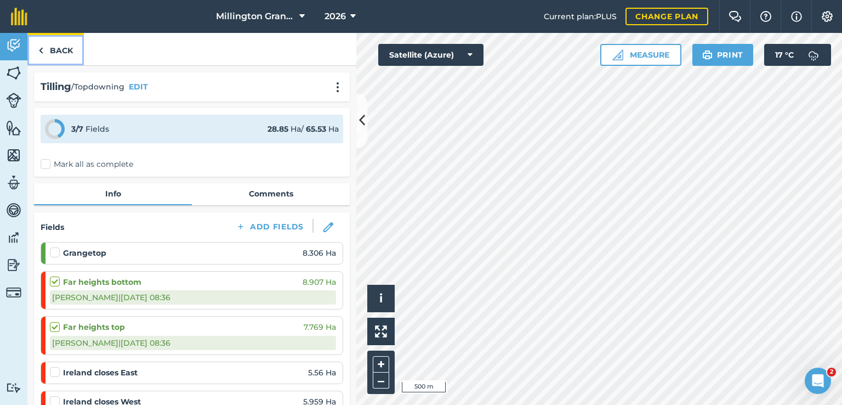
click at [57, 45] on link "Back" at bounding box center [55, 49] width 56 height 32
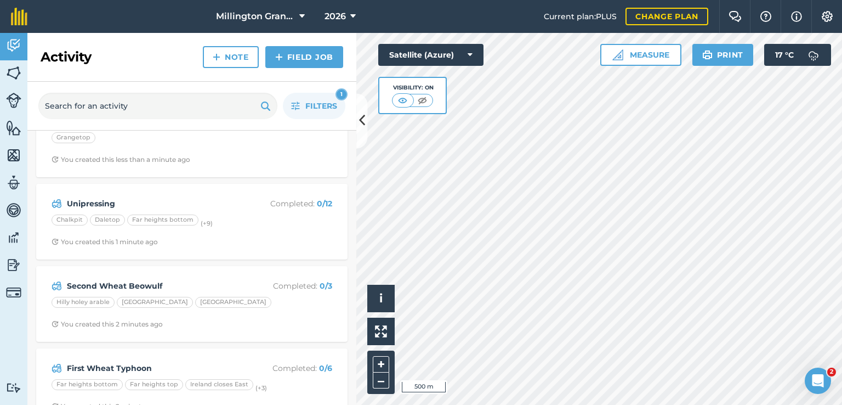
scroll to position [55, 0]
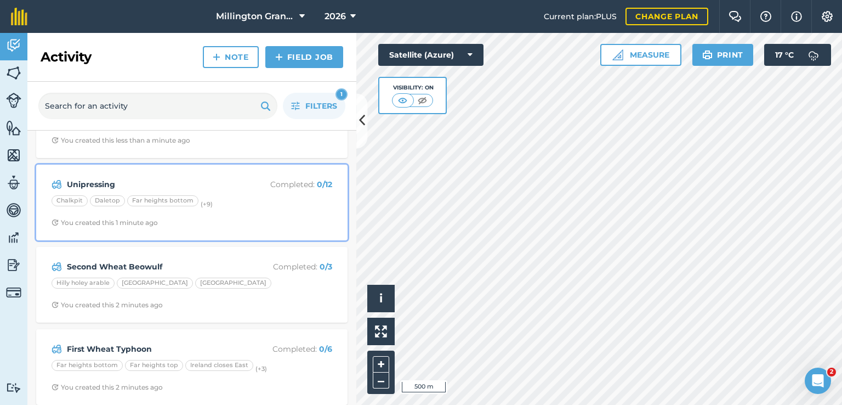
click at [259, 187] on p "Completed : 0 / 12" at bounding box center [288, 184] width 87 height 12
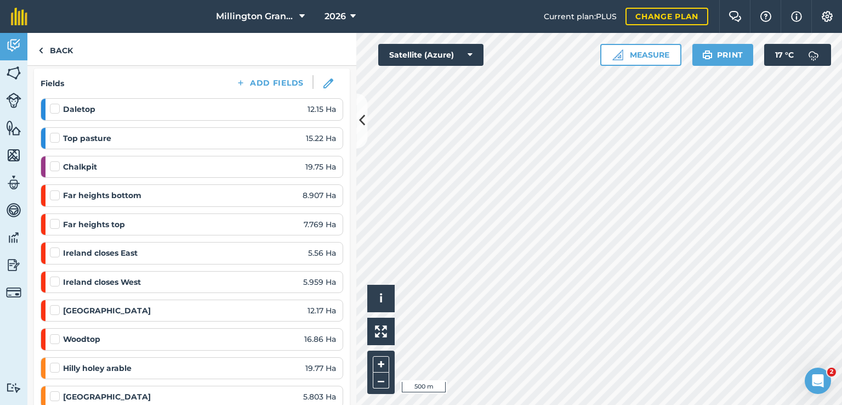
scroll to position [55, 0]
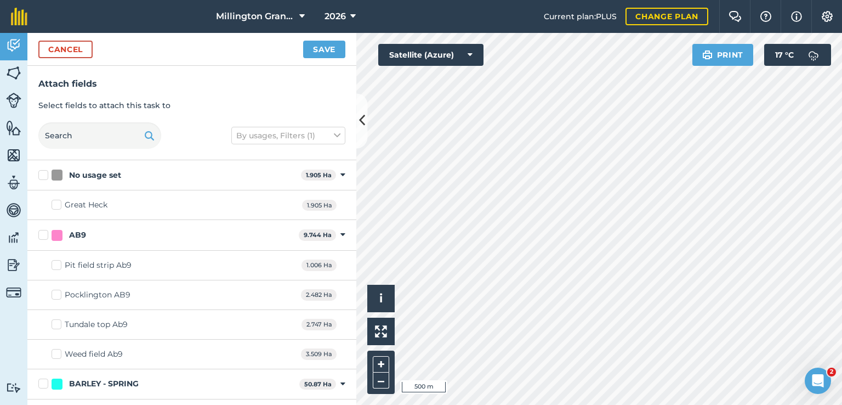
checkbox input "true"
click at [336, 56] on button "Save" at bounding box center [324, 50] width 42 height 18
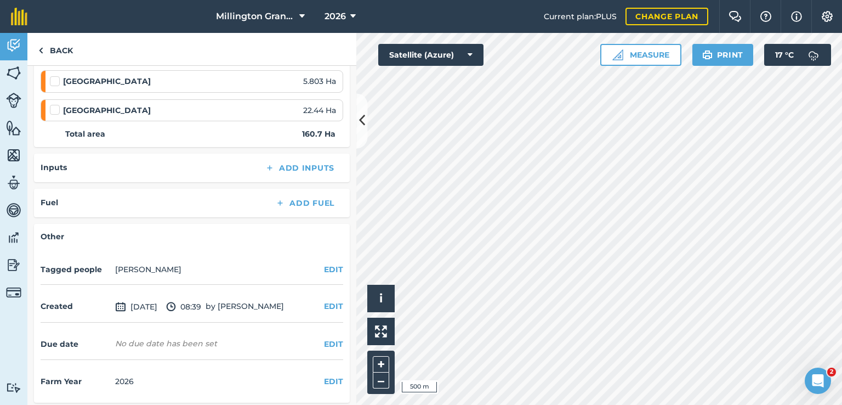
scroll to position [488, 0]
click at [56, 53] on link "Back" at bounding box center [55, 49] width 56 height 32
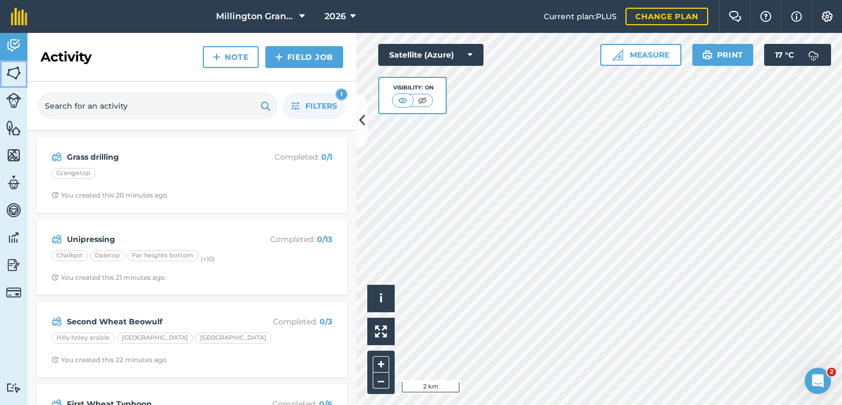
click at [19, 77] on img at bounding box center [13, 73] width 15 height 16
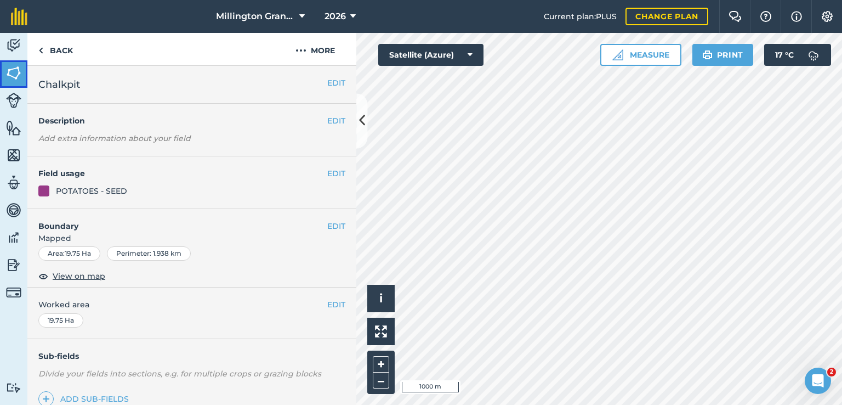
click at [18, 70] on img at bounding box center [13, 73] width 15 height 16
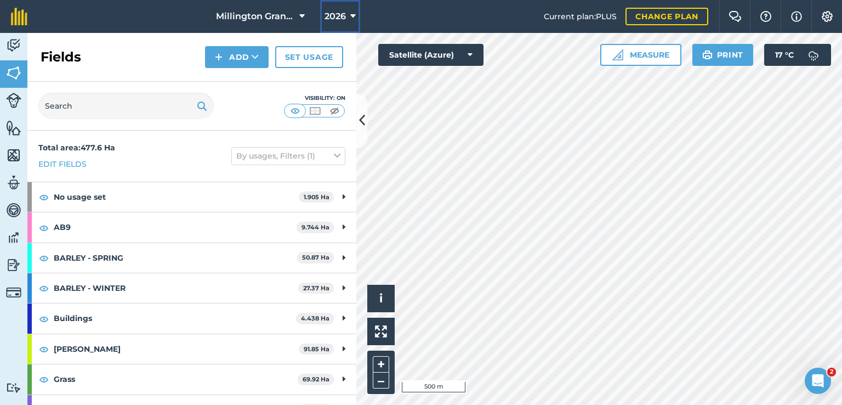
click at [343, 12] on span "2026" at bounding box center [335, 16] width 21 height 13
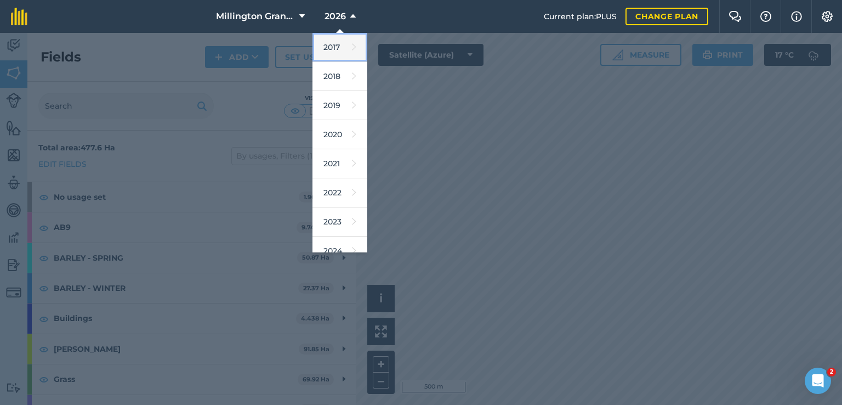
click at [352, 46] on icon at bounding box center [354, 46] width 4 height 15
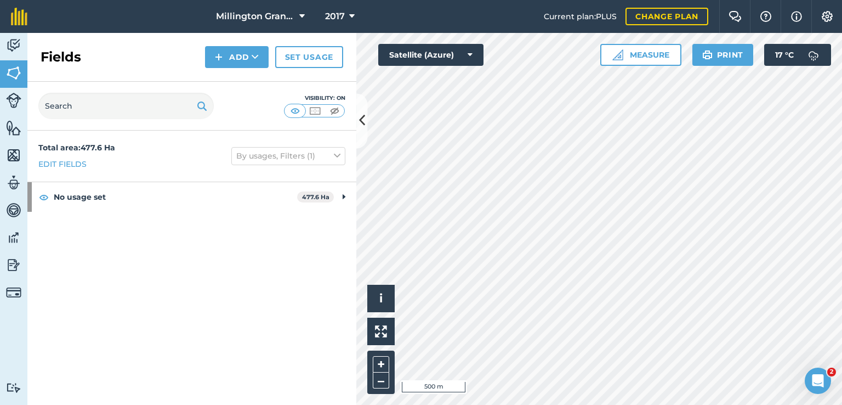
click at [320, 16] on div "2017" at bounding box center [339, 16] width 61 height 33
click at [326, 14] on span "2017" at bounding box center [335, 16] width 20 height 13
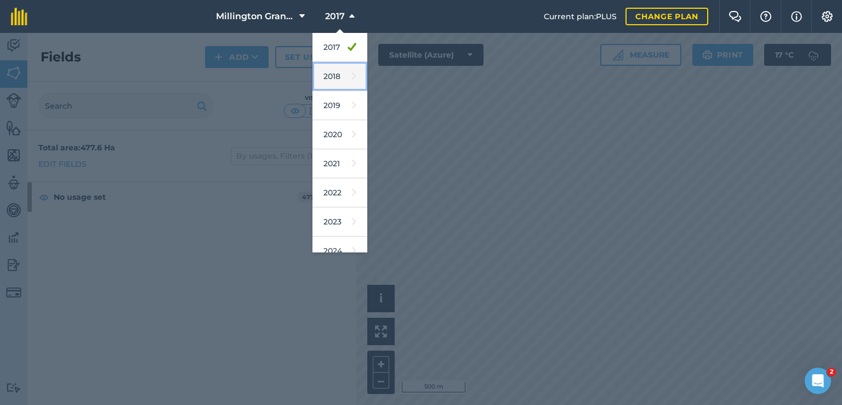
click at [327, 73] on link "2018" at bounding box center [339, 76] width 55 height 29
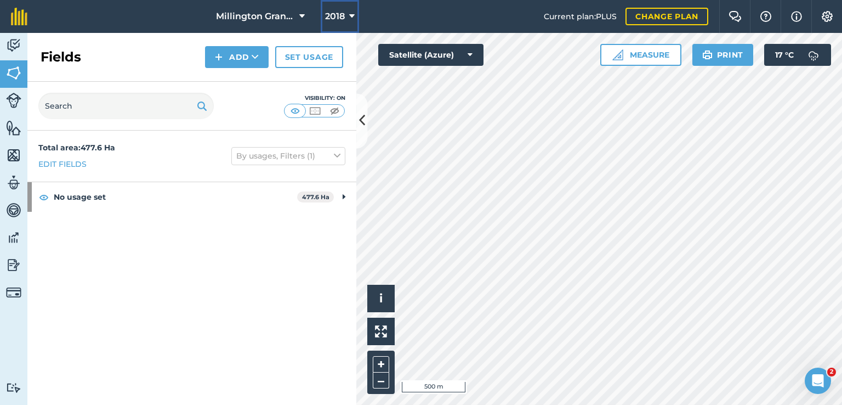
click at [338, 15] on span "2018" at bounding box center [335, 16] width 20 height 13
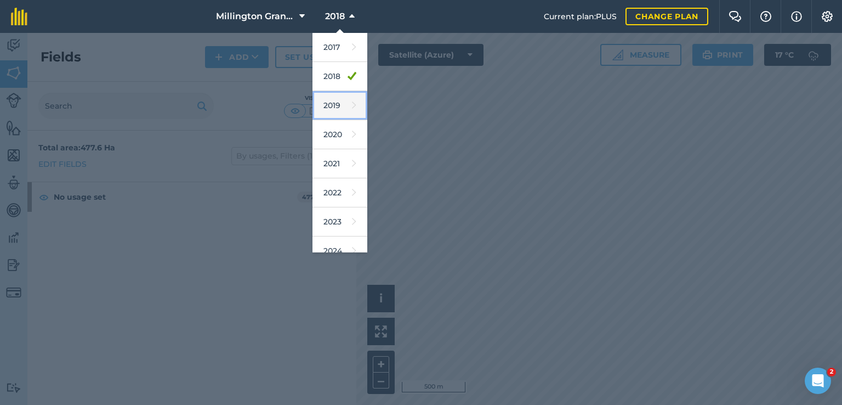
click at [331, 106] on link "2019" at bounding box center [339, 105] width 55 height 29
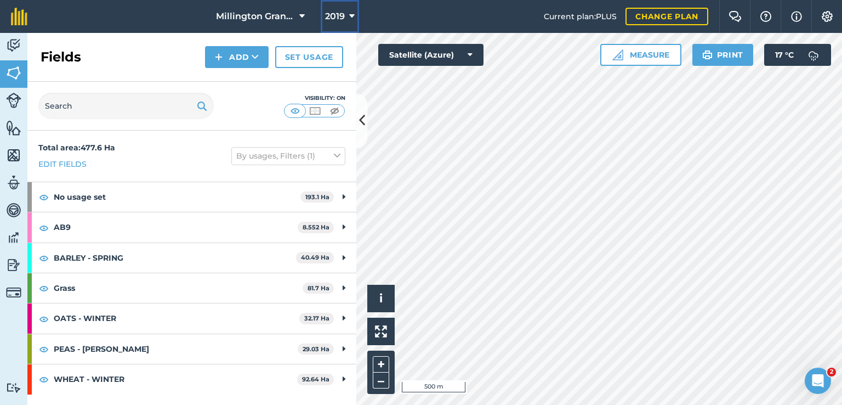
click at [331, 20] on span "2019" at bounding box center [335, 16] width 20 height 13
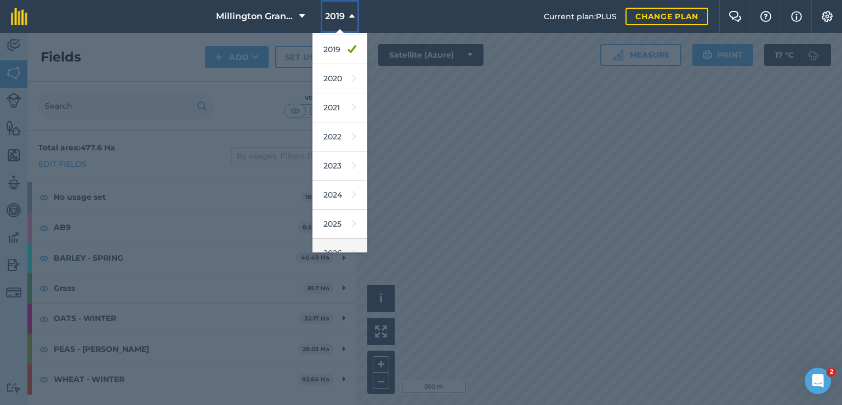
scroll to position [99, 0]
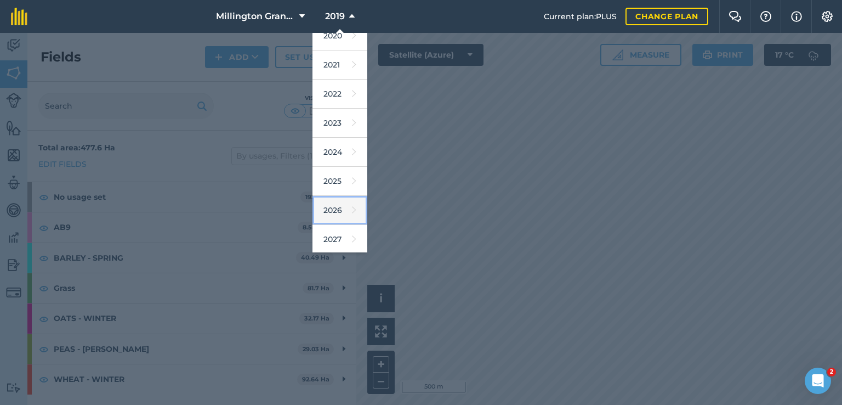
click at [340, 209] on link "2026" at bounding box center [339, 210] width 55 height 29
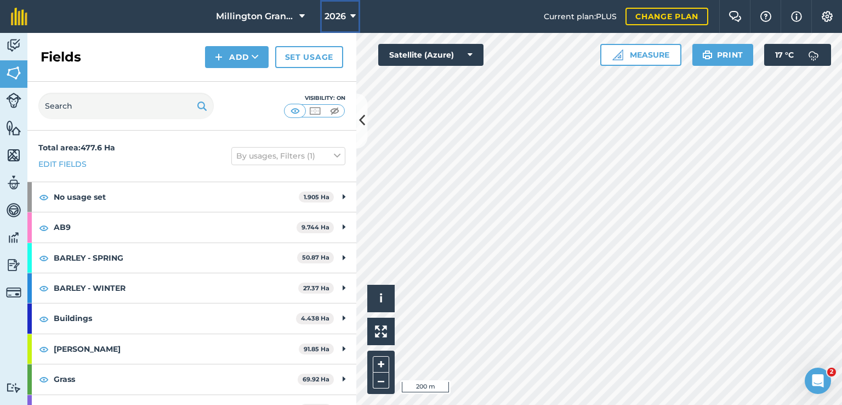
click at [346, 15] on button "2026" at bounding box center [340, 16] width 40 height 33
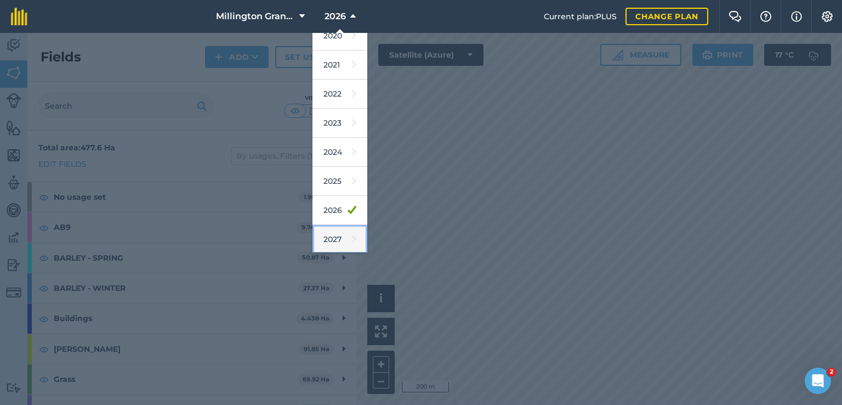
click at [336, 226] on link "2027" at bounding box center [339, 239] width 55 height 29
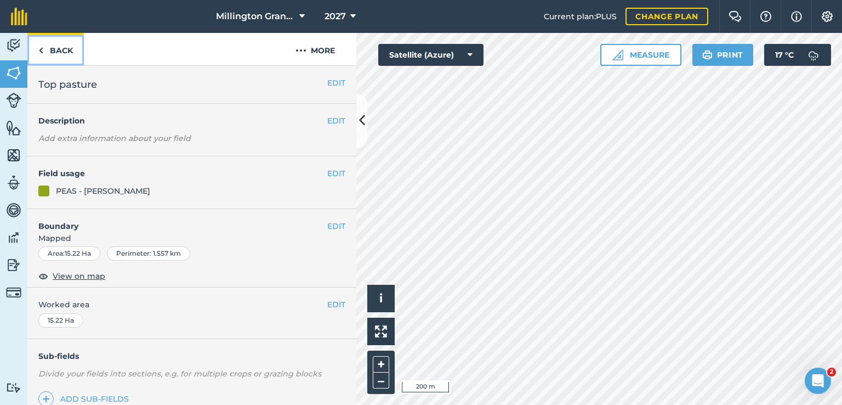
click at [65, 47] on link "Back" at bounding box center [55, 49] width 56 height 32
click at [52, 43] on link "Back" at bounding box center [55, 49] width 56 height 32
click at [41, 39] on link "Back" at bounding box center [55, 49] width 56 height 32
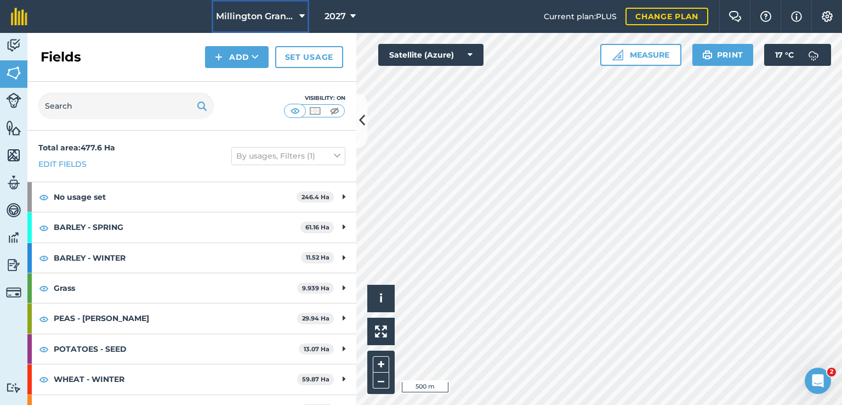
click at [306, 27] on button "Millington Grange" at bounding box center [261, 16] width 98 height 33
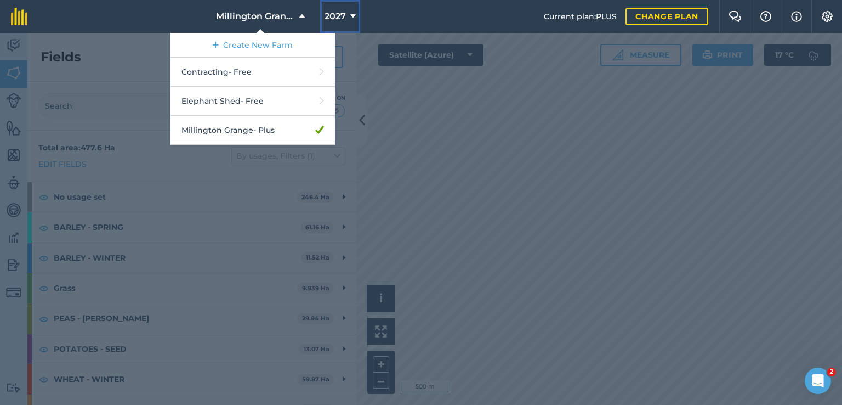
click at [344, 15] on span "2027" at bounding box center [335, 16] width 21 height 13
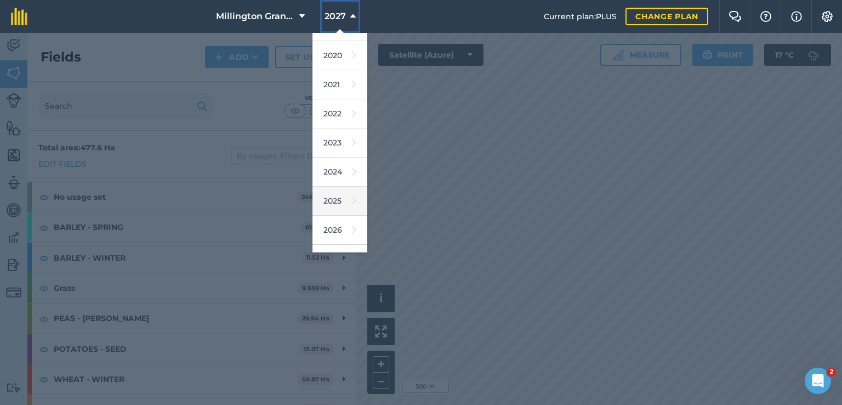
scroll to position [99, 0]
click at [348, 209] on link "2026" at bounding box center [339, 210] width 55 height 29
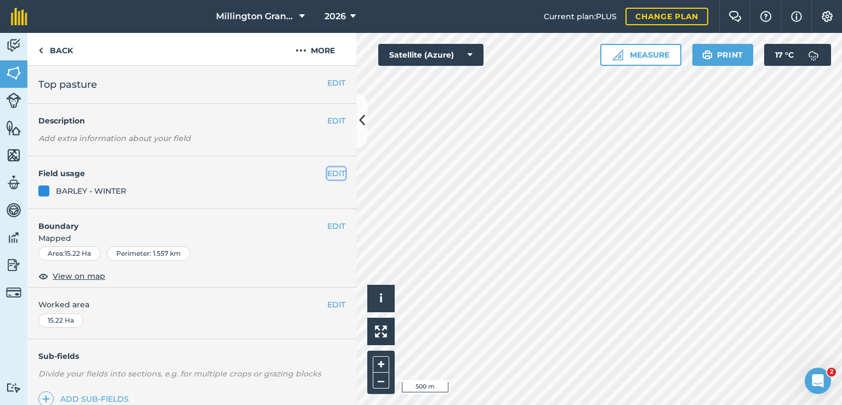
click at [327, 168] on button "EDIT" at bounding box center [336, 173] width 18 height 12
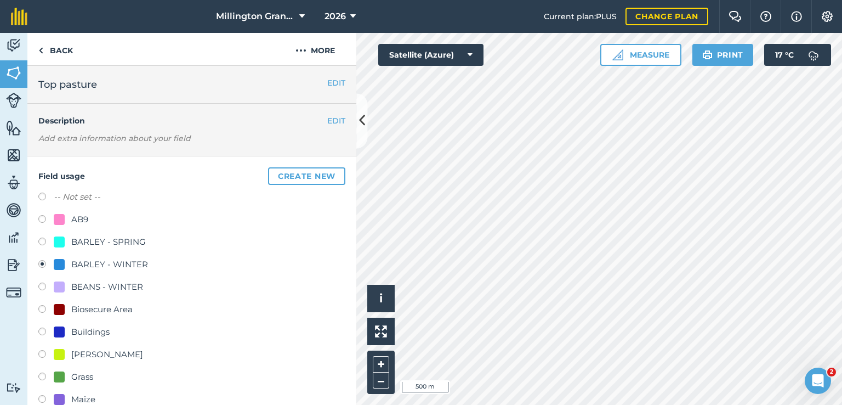
click at [135, 236] on div "BARLEY - SPRING" at bounding box center [108, 241] width 75 height 13
radio input "true"
radio input "false"
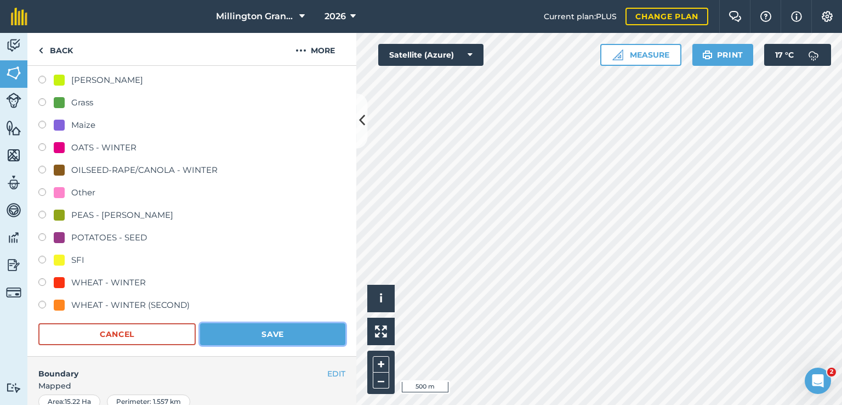
click at [298, 327] on button "Save" at bounding box center [272, 334] width 145 height 22
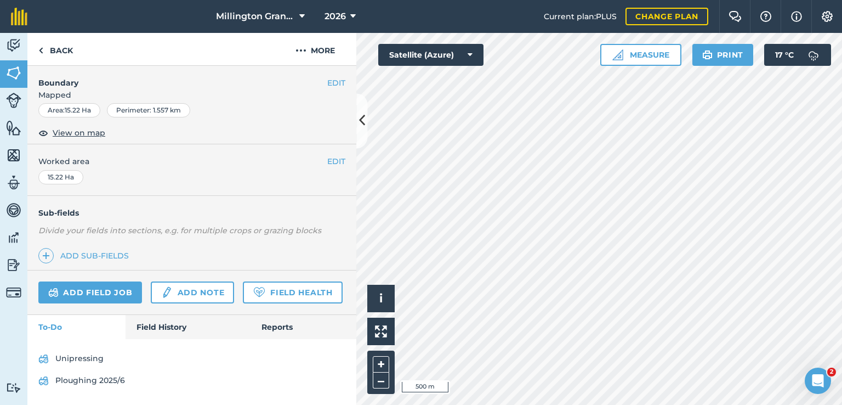
scroll to position [172, 0]
click at [60, 39] on link "Back" at bounding box center [55, 49] width 56 height 32
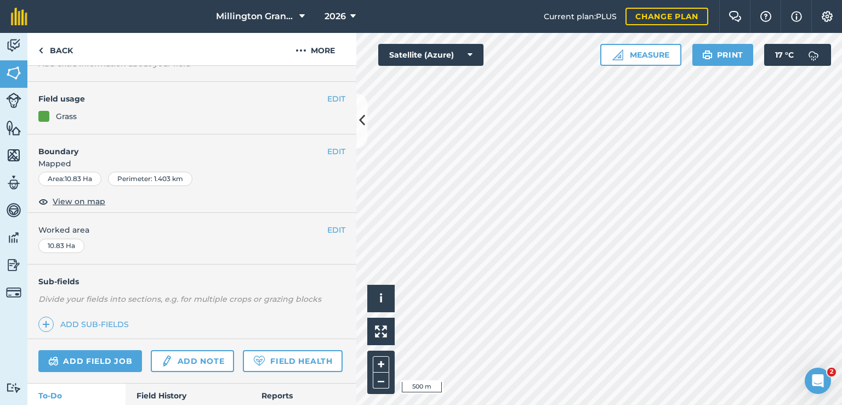
scroll to position [140, 0]
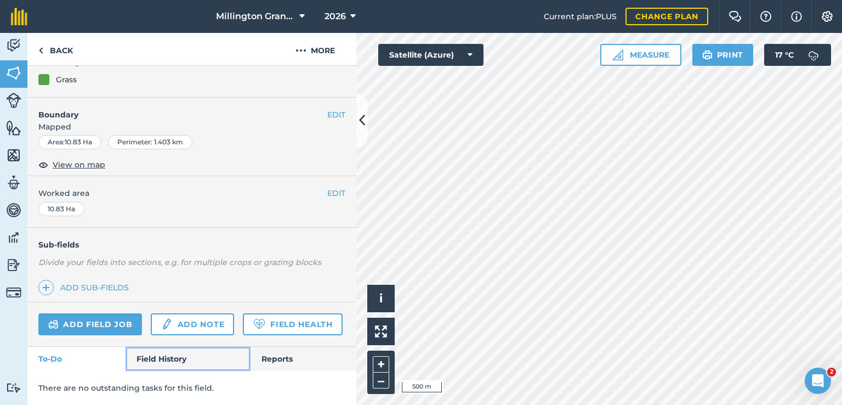
click at [167, 358] on link "Field History" at bounding box center [188, 358] width 124 height 24
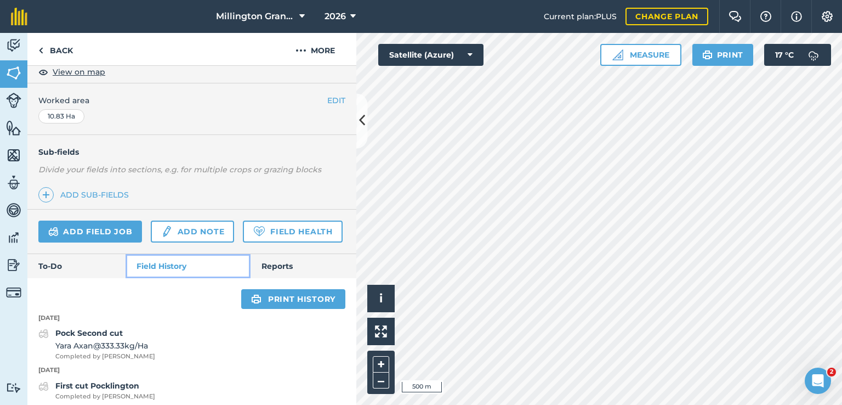
scroll to position [195, 0]
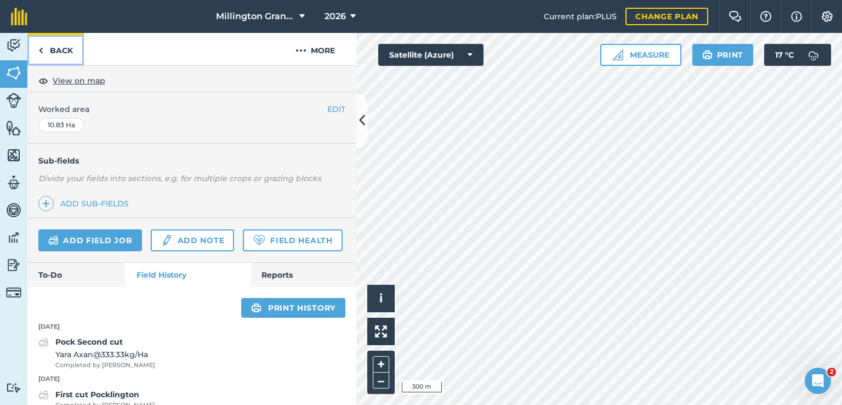
click at [55, 48] on link "Back" at bounding box center [55, 49] width 56 height 32
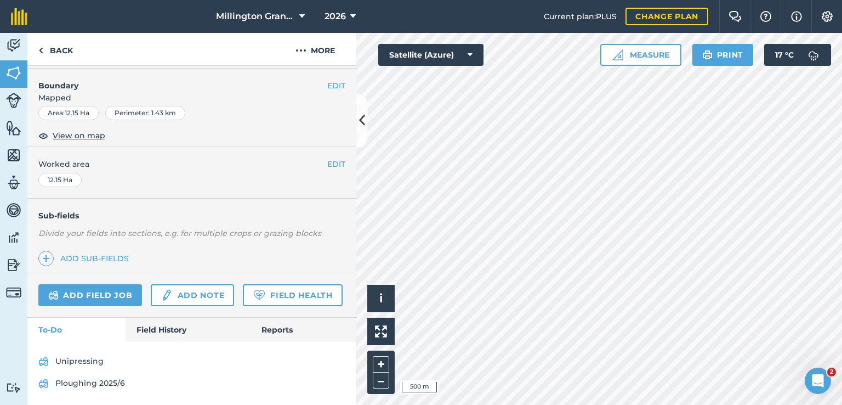
scroll to position [172, 0]
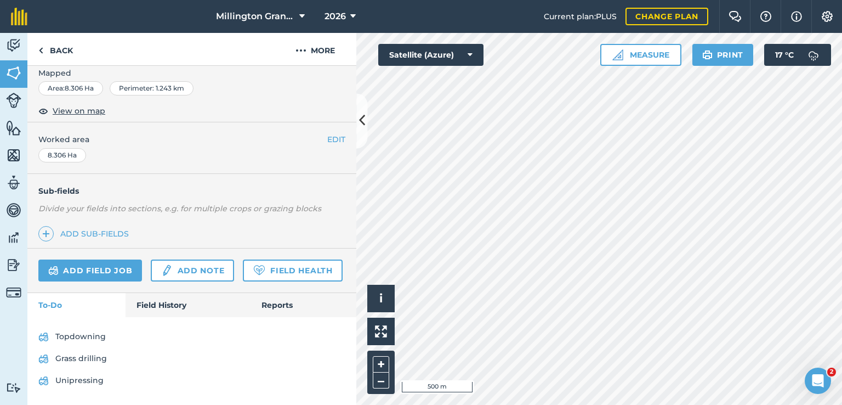
scroll to position [194, 0]
click at [64, 49] on link "Back" at bounding box center [55, 49] width 56 height 32
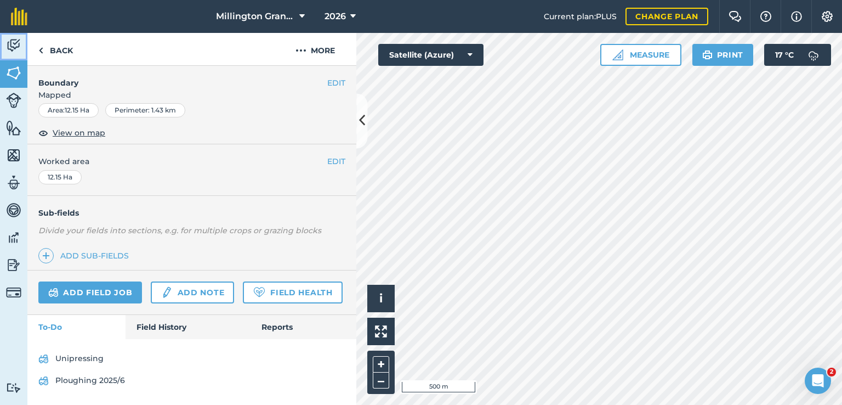
click at [16, 42] on img at bounding box center [13, 45] width 15 height 16
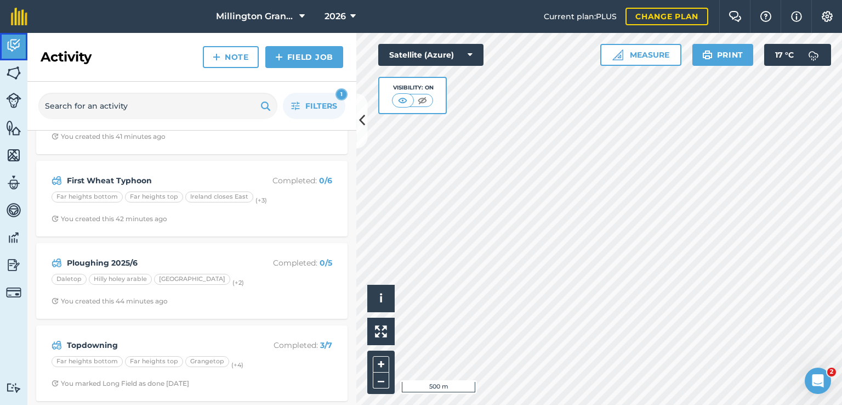
scroll to position [224, 0]
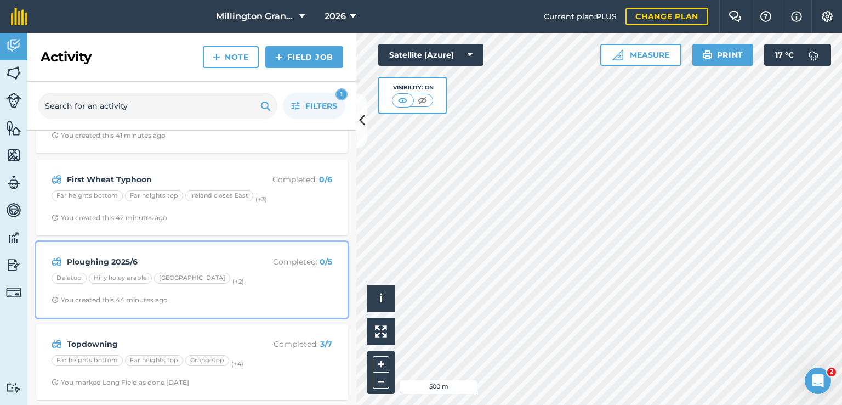
click at [218, 255] on div "Ploughing 2025/6 Completed : 0 / 5" at bounding box center [192, 261] width 281 height 13
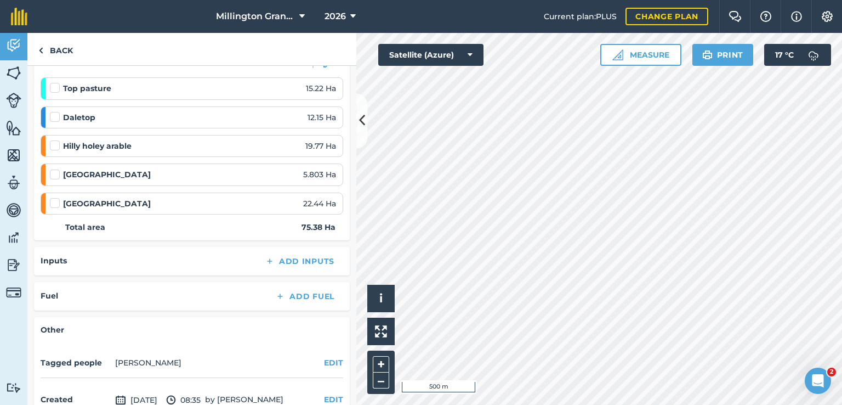
scroll to position [110, 0]
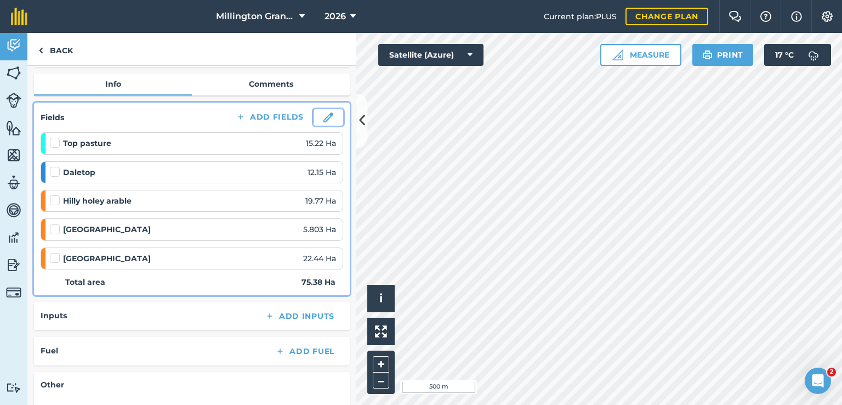
click at [318, 122] on button at bounding box center [329, 117] width 30 height 16
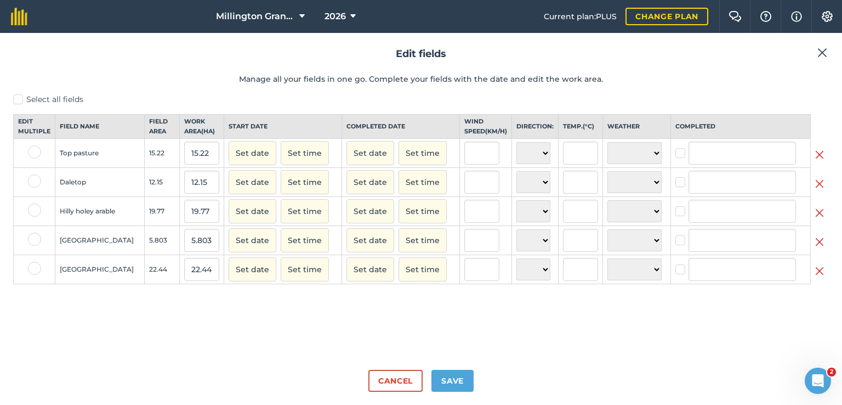
click at [822, 161] on img at bounding box center [819, 154] width 9 height 13
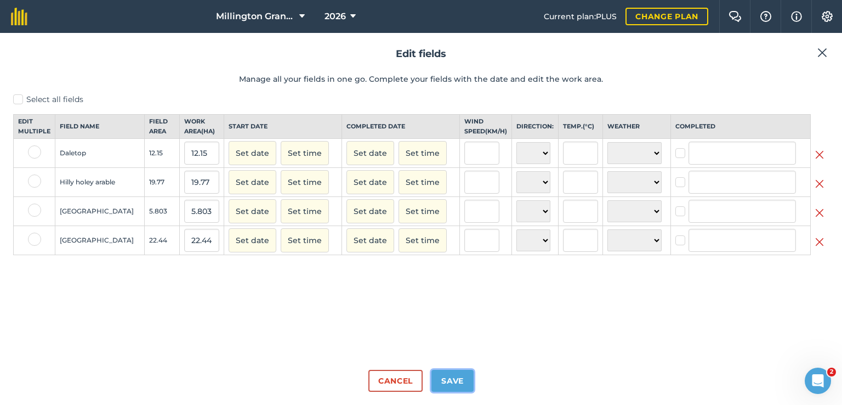
click at [454, 390] on button "Save" at bounding box center [452, 380] width 42 height 22
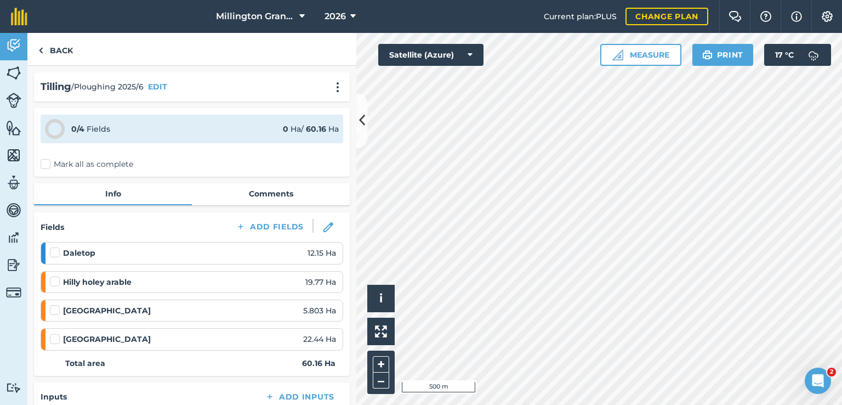
scroll to position [55, 0]
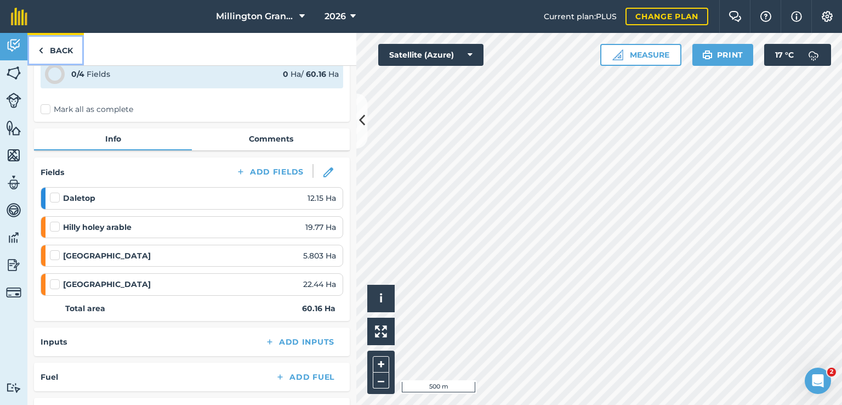
click at [54, 52] on link "Back" at bounding box center [55, 49] width 56 height 32
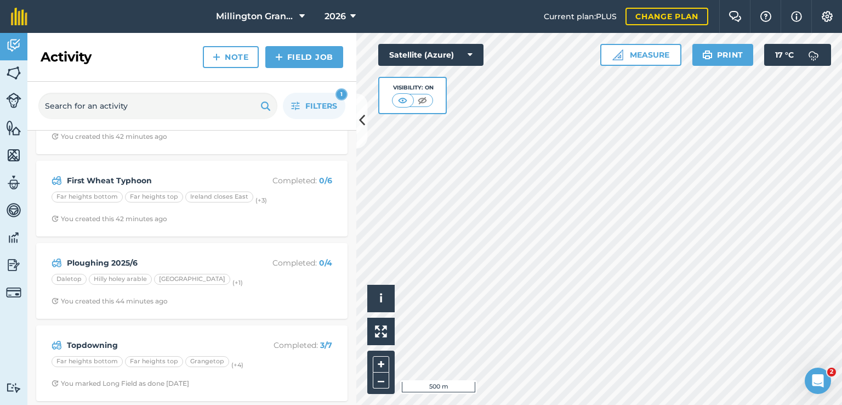
scroll to position [224, 0]
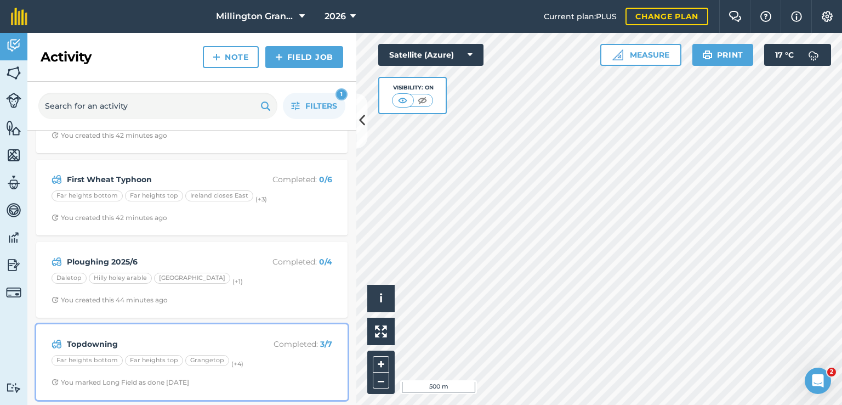
click at [215, 333] on div "Topdowning Completed : 3 / 7 Far heights bottom [GEOGRAPHIC_DATA] top [GEOGRAPH…" at bounding box center [192, 362] width 298 height 62
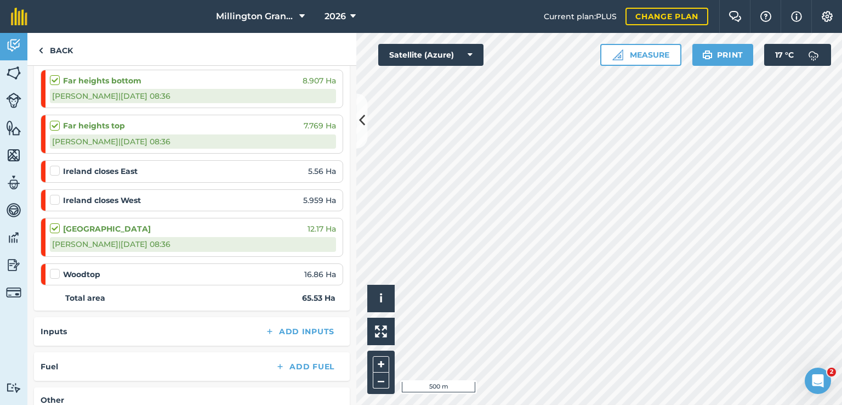
scroll to position [219, 0]
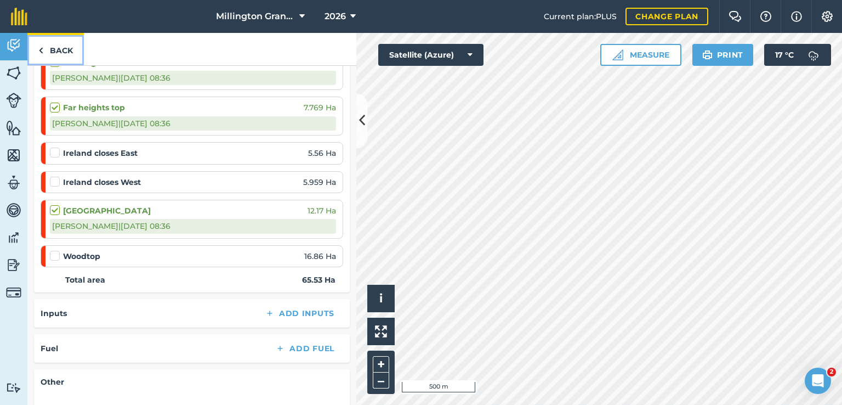
click at [61, 47] on link "Back" at bounding box center [55, 49] width 56 height 32
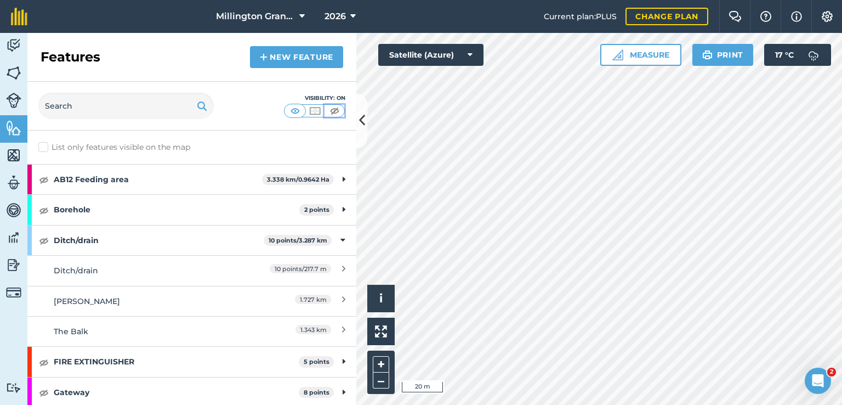
click at [340, 107] on img at bounding box center [335, 110] width 14 height 11
click at [325, 112] on button at bounding box center [335, 111] width 20 height 12
click at [295, 113] on img at bounding box center [295, 110] width 14 height 11
click at [12, 51] on img at bounding box center [13, 45] width 15 height 16
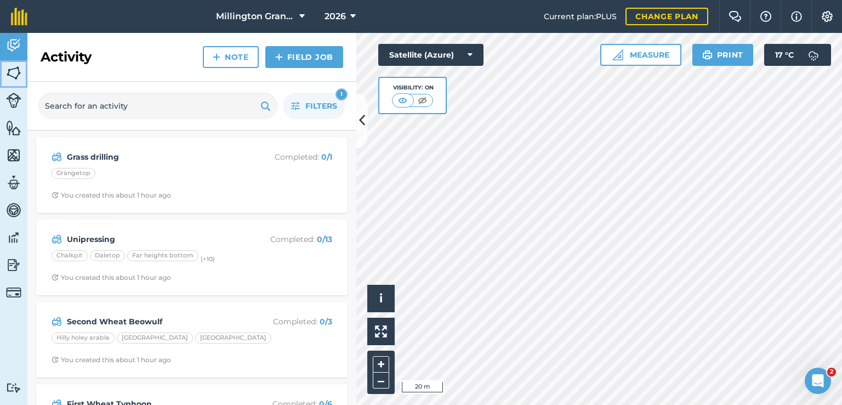
click at [12, 77] on img at bounding box center [13, 73] width 15 height 16
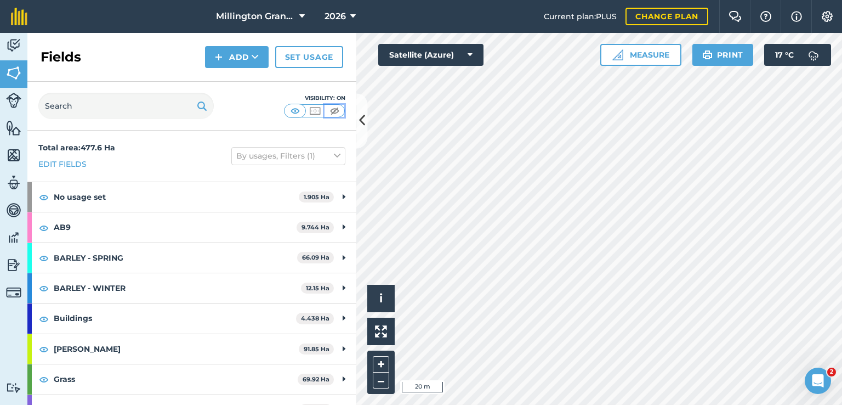
click at [333, 112] on img at bounding box center [335, 110] width 14 height 11
click at [293, 115] on img at bounding box center [295, 110] width 14 height 11
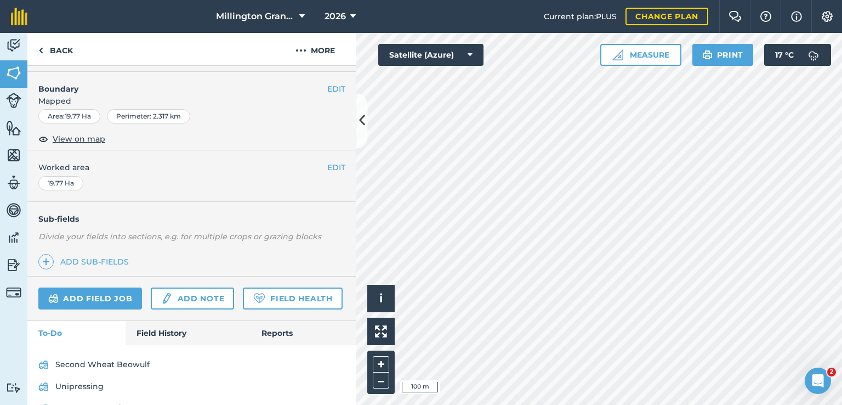
scroll to position [194, 0]
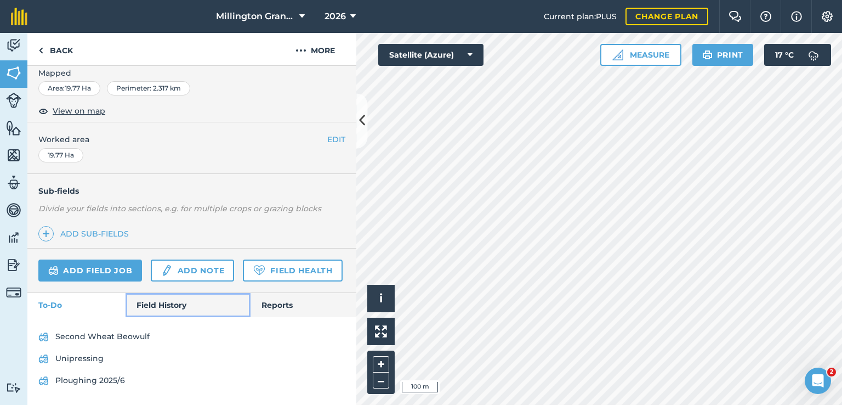
click at [159, 303] on link "Field History" at bounding box center [188, 305] width 124 height 24
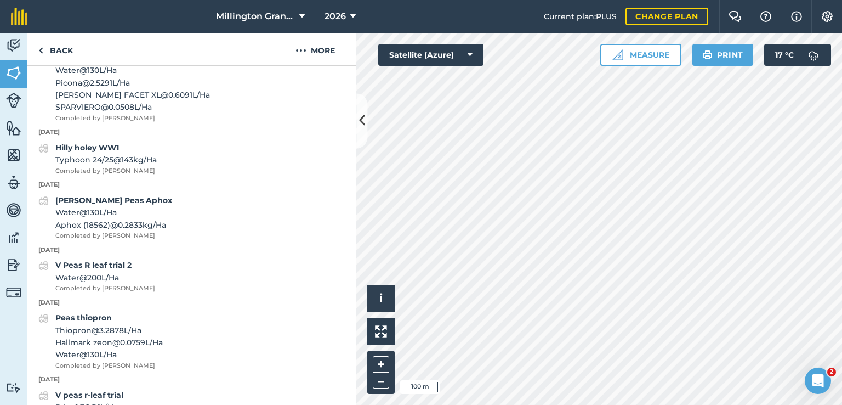
scroll to position [1181, 0]
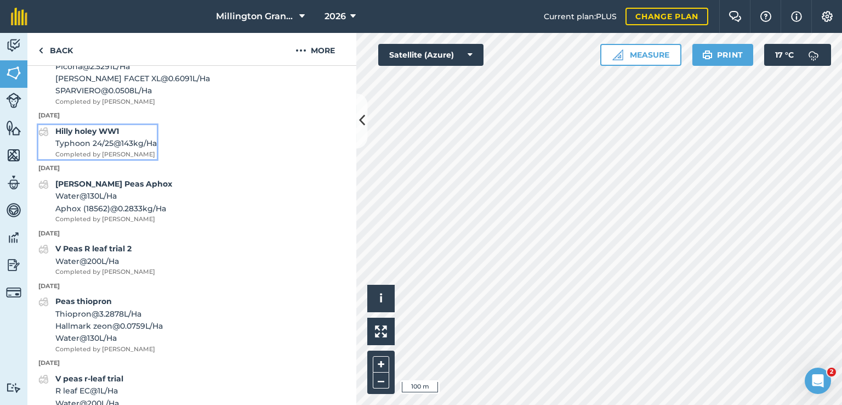
click at [145, 160] on span "Completed by [PERSON_NAME]" at bounding box center [105, 155] width 101 height 10
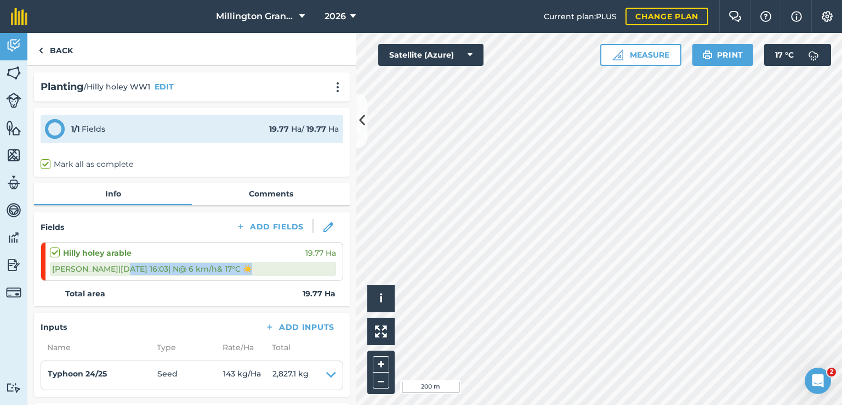
drag, startPoint x: 96, startPoint y: 268, endPoint x: 270, endPoint y: 263, distance: 174.4
click at [270, 263] on div "[PERSON_NAME] | [DATE] 16:03 | N @ 6 km/h & 17 ° C ☀️" at bounding box center [193, 268] width 286 height 14
click at [265, 272] on div "[PERSON_NAME] | [DATE] 16:03 | N @ 6 km/h & 17 ° C ☀️" at bounding box center [193, 268] width 286 height 14
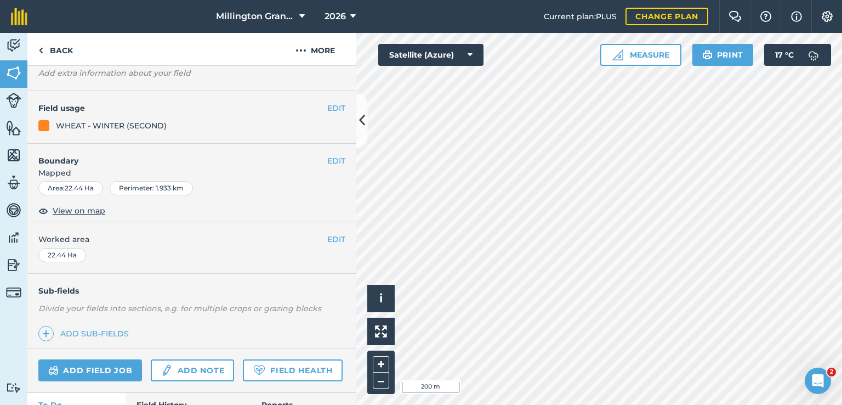
scroll to position [194, 0]
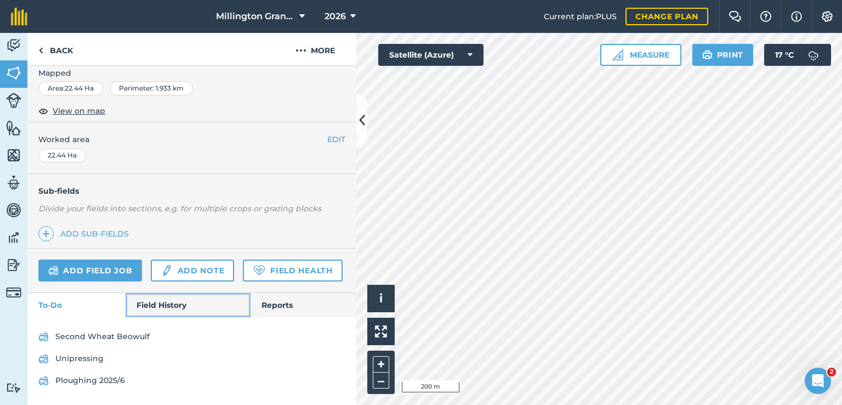
click at [132, 311] on link "Field History" at bounding box center [188, 305] width 124 height 24
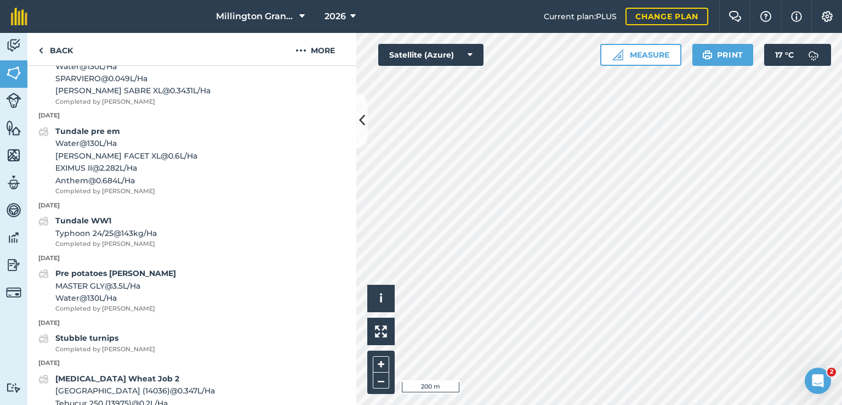
scroll to position [1236, 0]
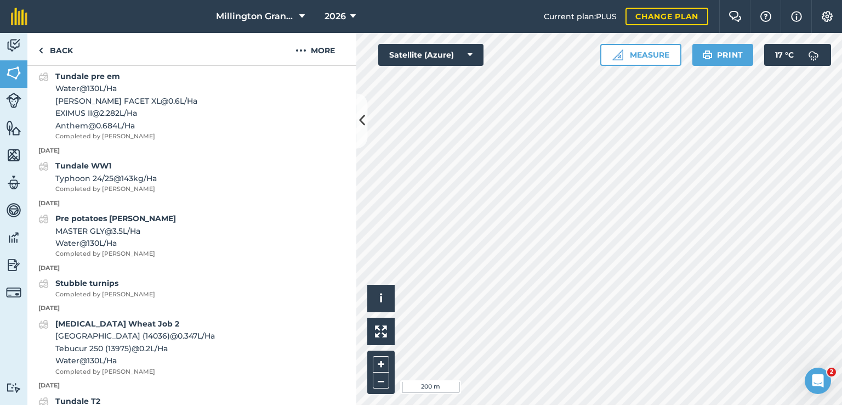
drag, startPoint x: 37, startPoint y: 183, endPoint x: 117, endPoint y: 183, distance: 79.5
click at [115, 156] on p "[DATE]" at bounding box center [191, 151] width 329 height 10
click at [120, 156] on p "[DATE]" at bounding box center [191, 151] width 329 height 10
click at [157, 189] on div "Tundale WW1 Typhoon 24/25 @ 143 kg / Ha Completed by [PERSON_NAME]" at bounding box center [105, 177] width 101 height 34
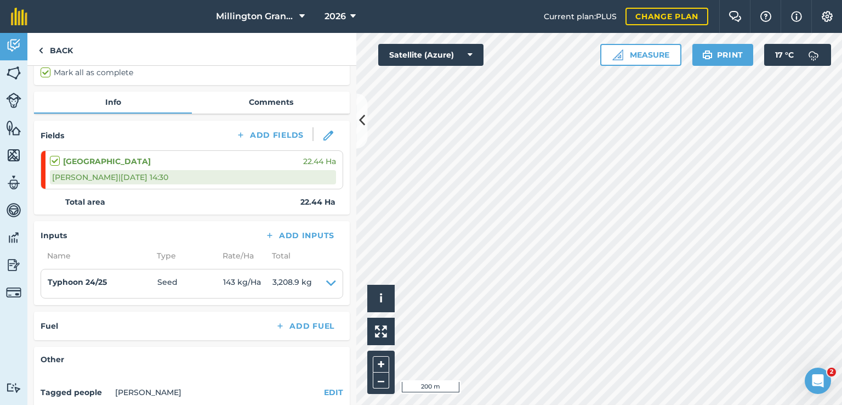
scroll to position [110, 0]
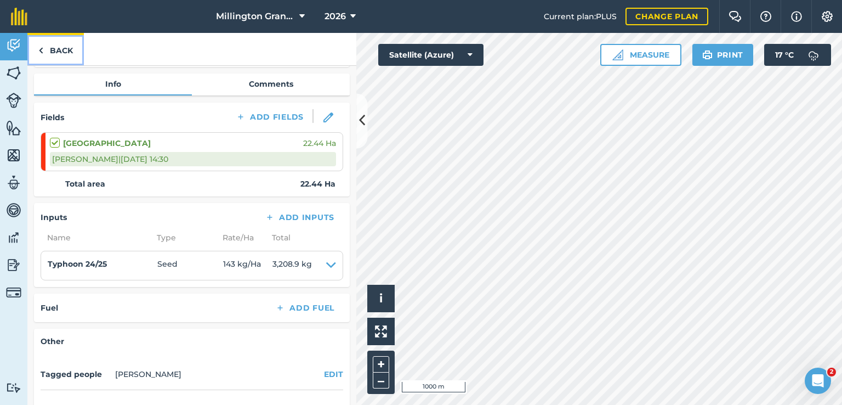
click at [62, 58] on link "Back" at bounding box center [55, 49] width 56 height 32
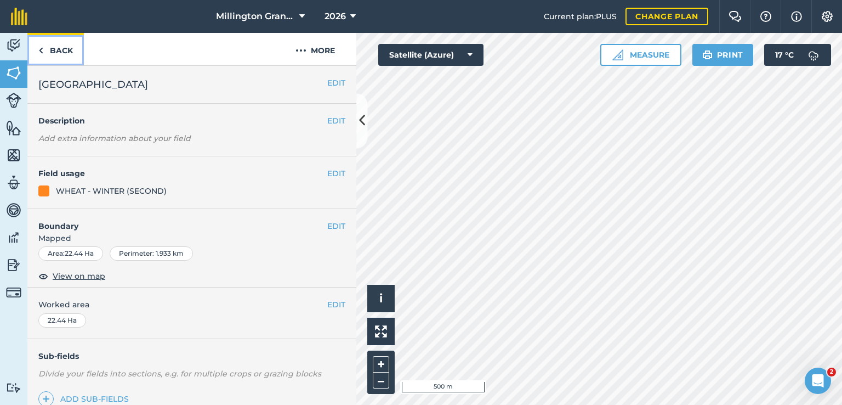
click at [69, 53] on link "Back" at bounding box center [55, 49] width 56 height 32
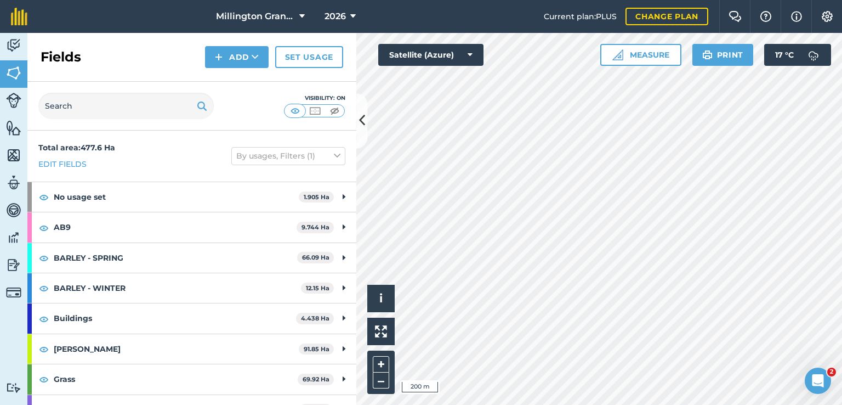
click at [331, 224] on div "Activity Fields Livestock Features Maps Team Vehicles Data Reporting Billing Tu…" at bounding box center [421, 219] width 842 height 372
click at [344, 269] on div "Activity Fields Livestock Features Maps Team Vehicles Data Reporting Billing Tu…" at bounding box center [421, 219] width 842 height 372
click at [17, 53] on img at bounding box center [13, 45] width 15 height 16
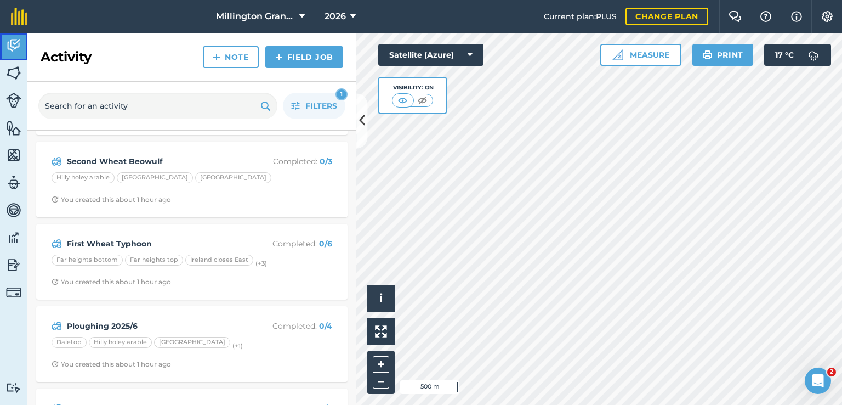
scroll to position [164, 0]
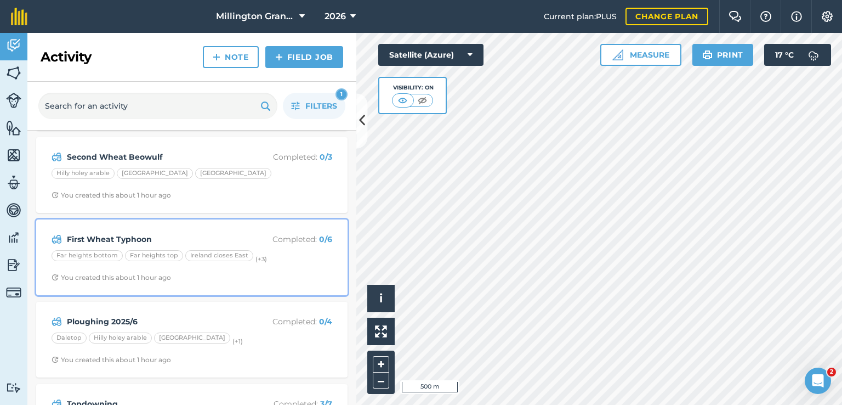
click at [216, 237] on strong "First Wheat Typhoon" at bounding box center [154, 239] width 174 height 12
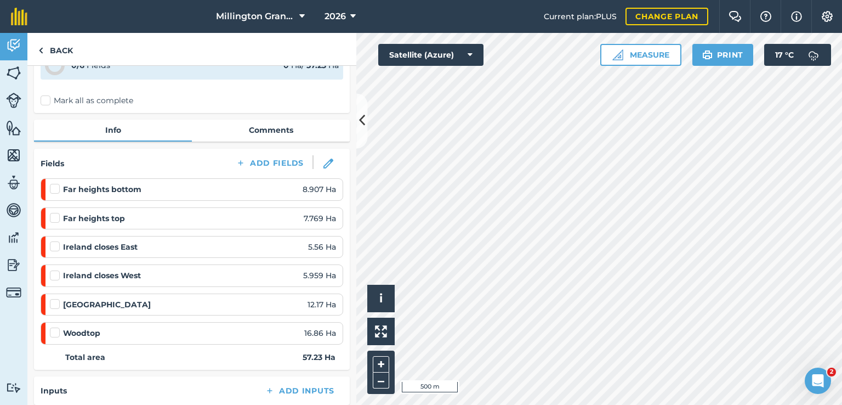
scroll to position [164, 0]
